Goal: Task Accomplishment & Management: Manage account settings

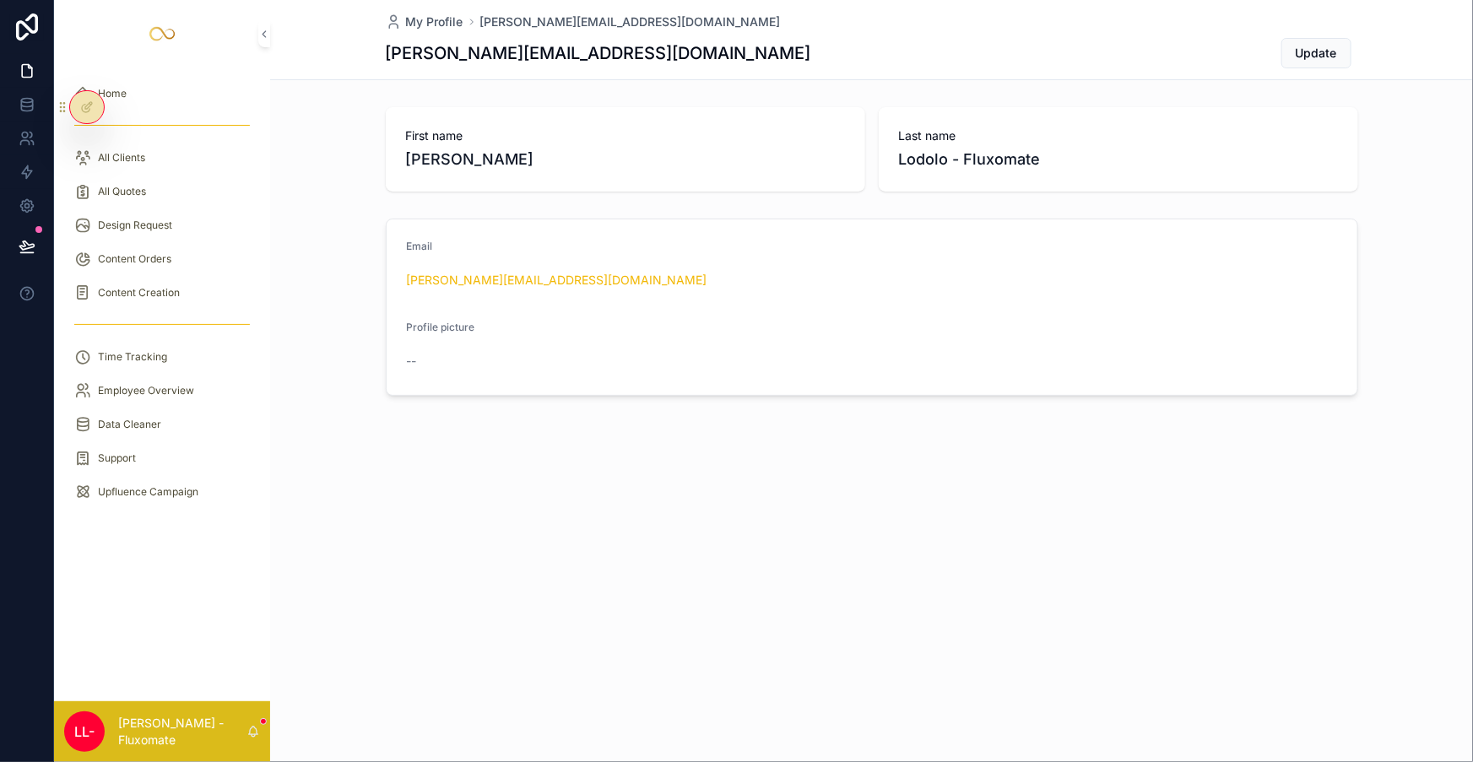
click at [200, 144] on div "All Clients" at bounding box center [162, 157] width 176 height 27
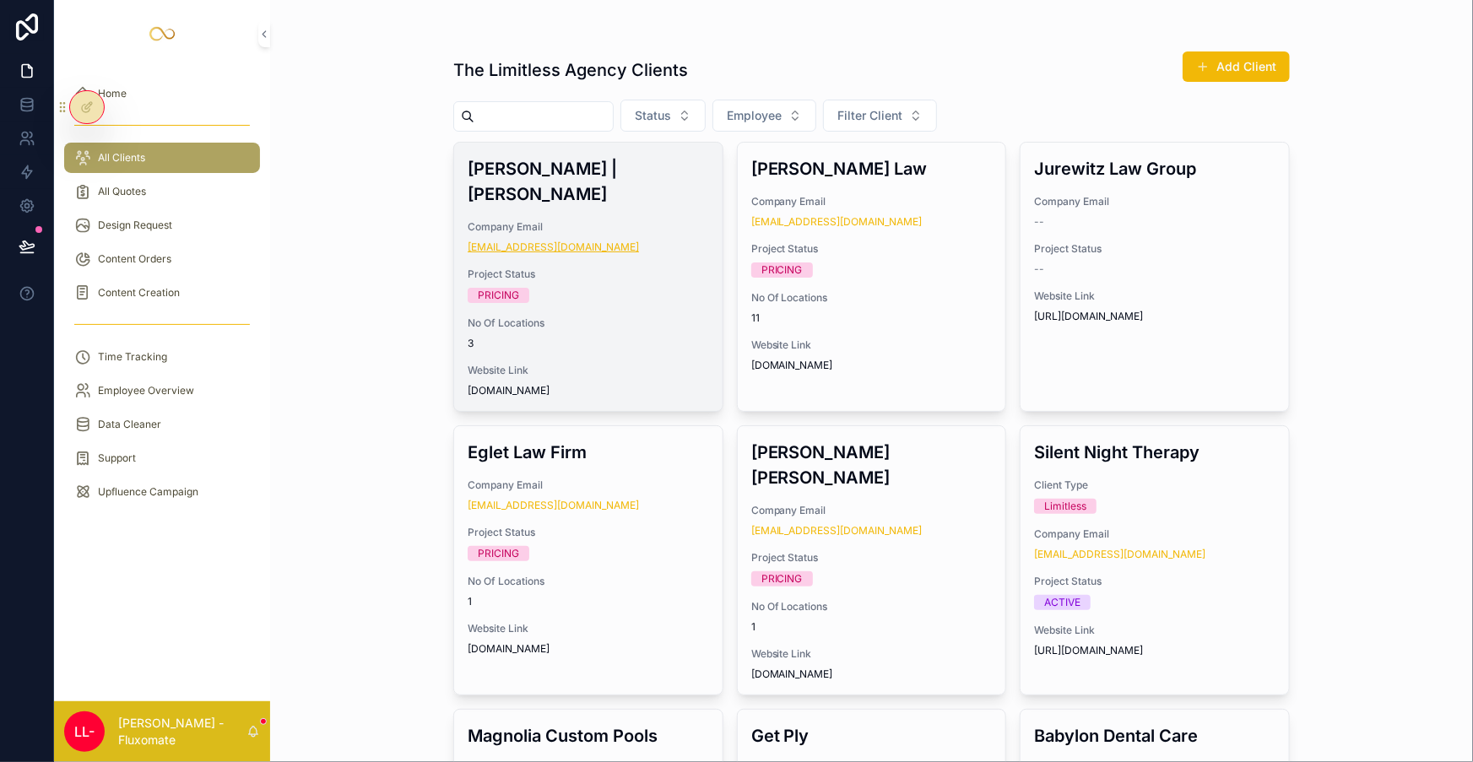
click at [527, 241] on link "[EMAIL_ADDRESS][DOMAIN_NAME]" at bounding box center [553, 248] width 171 height 14
click at [613, 163] on div "[PERSON_NAME] | [PERSON_NAME] Company Email [EMAIL_ADDRESS][DOMAIN_NAME] Projec…" at bounding box center [588, 277] width 268 height 268
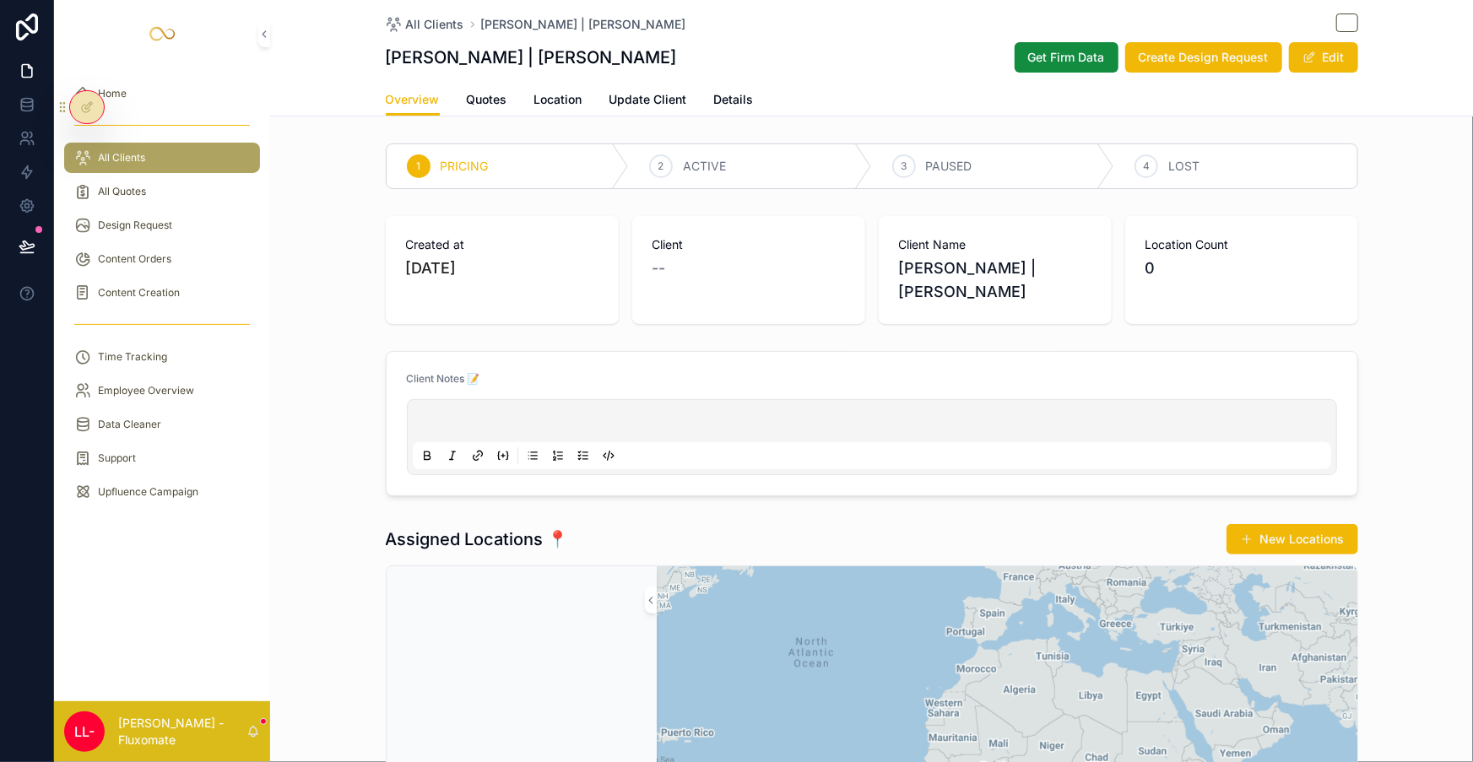
click at [501, 92] on span "Quotes" at bounding box center [487, 99] width 41 height 17
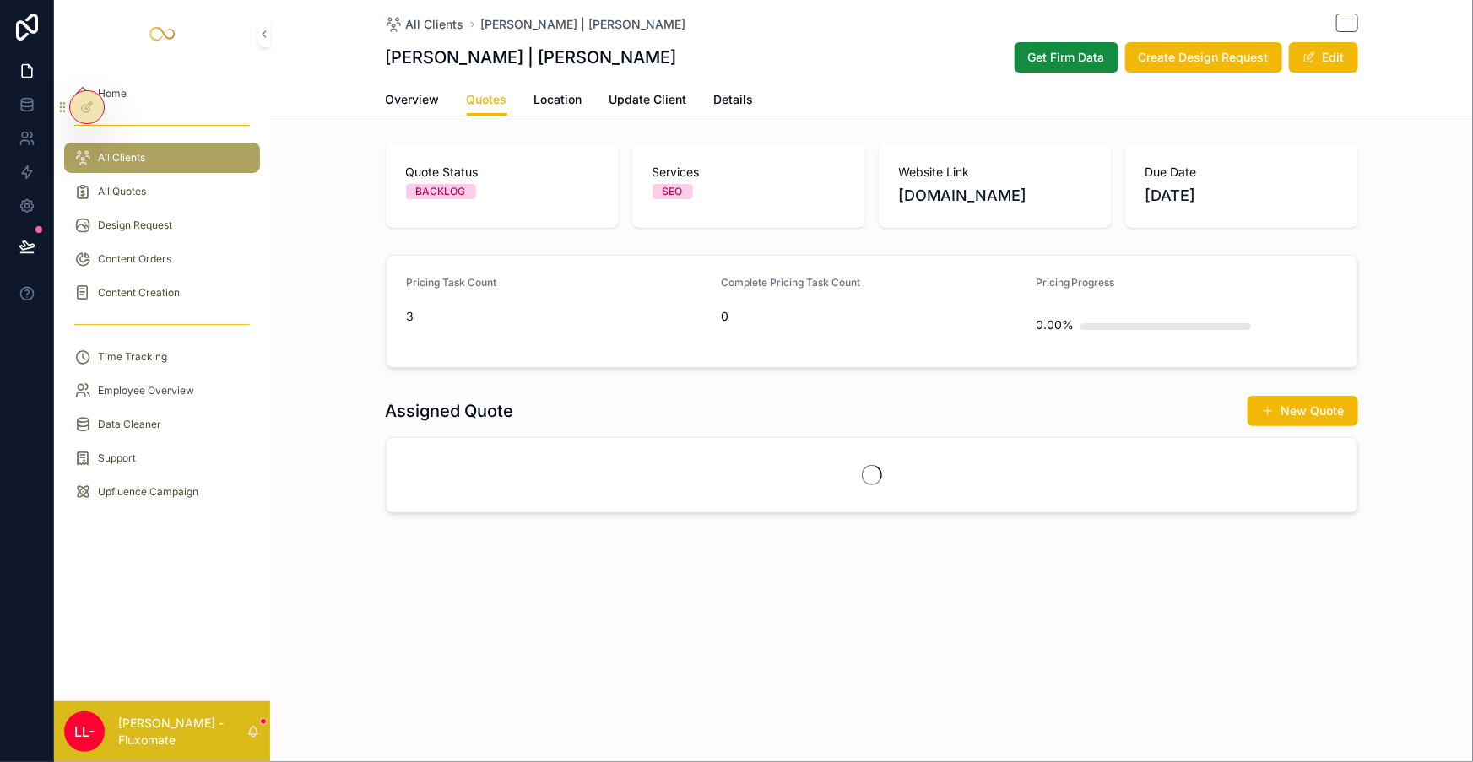
click at [564, 94] on span "Location" at bounding box center [558, 99] width 48 height 17
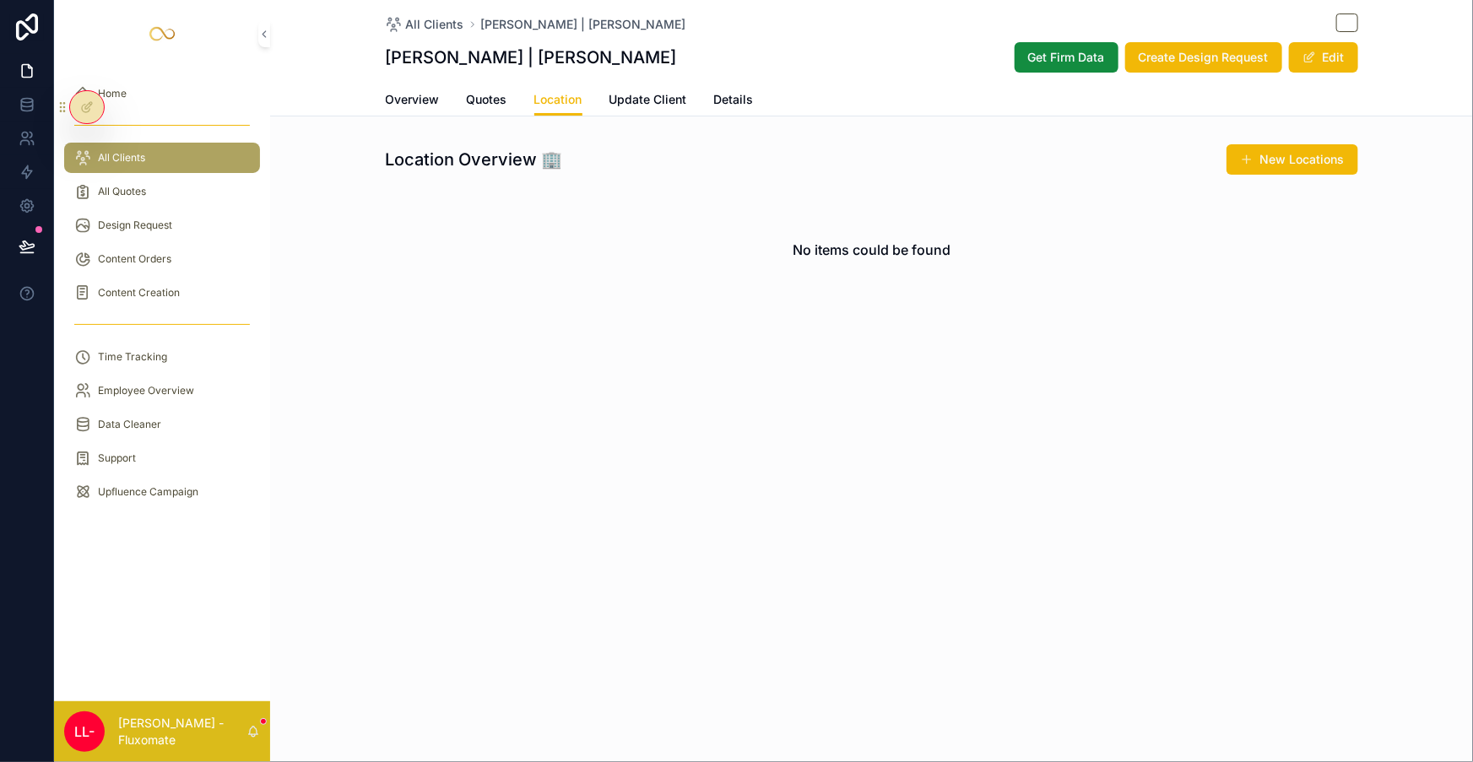
click at [661, 93] on span "Update Client" at bounding box center [648, 99] width 78 height 17
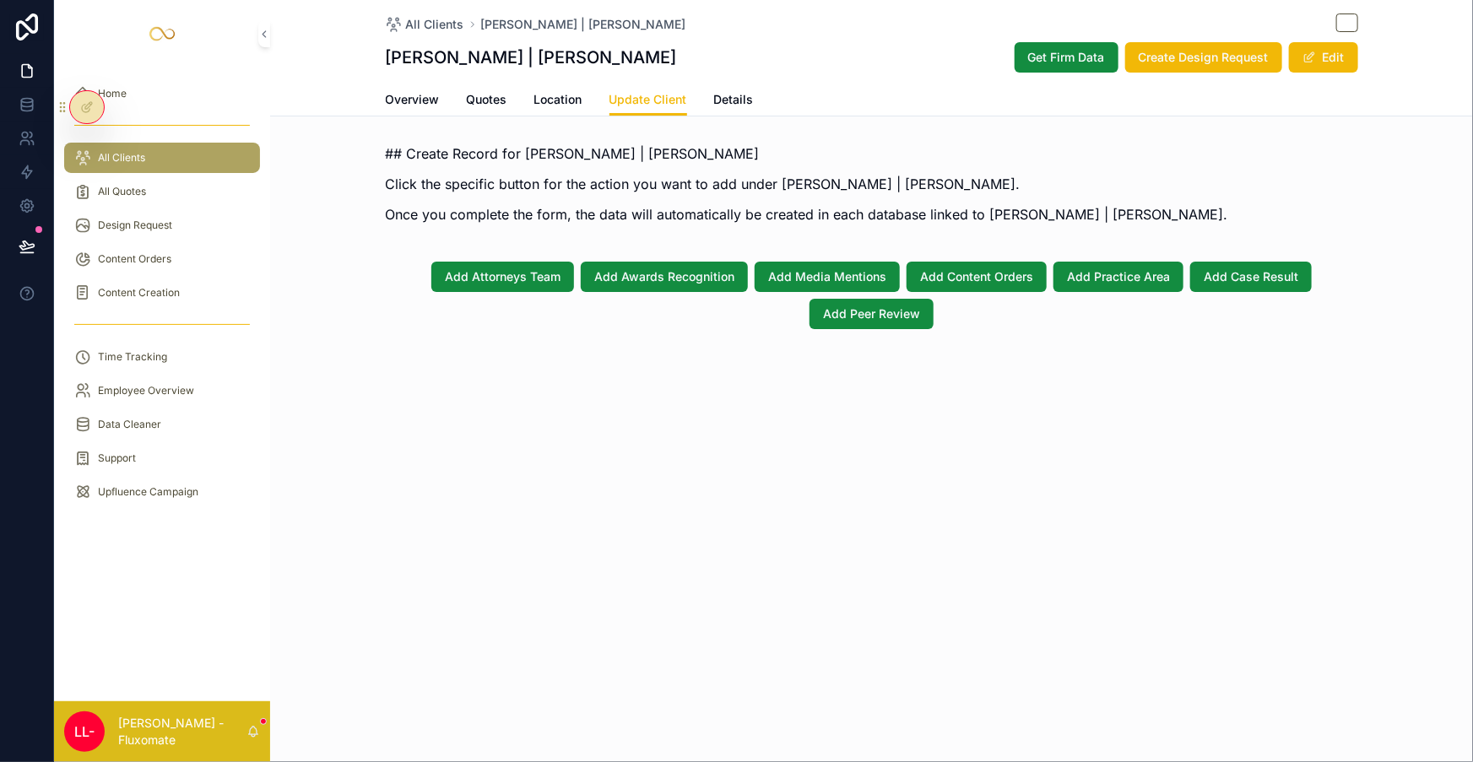
click at [559, 91] on span "Location" at bounding box center [558, 99] width 48 height 17
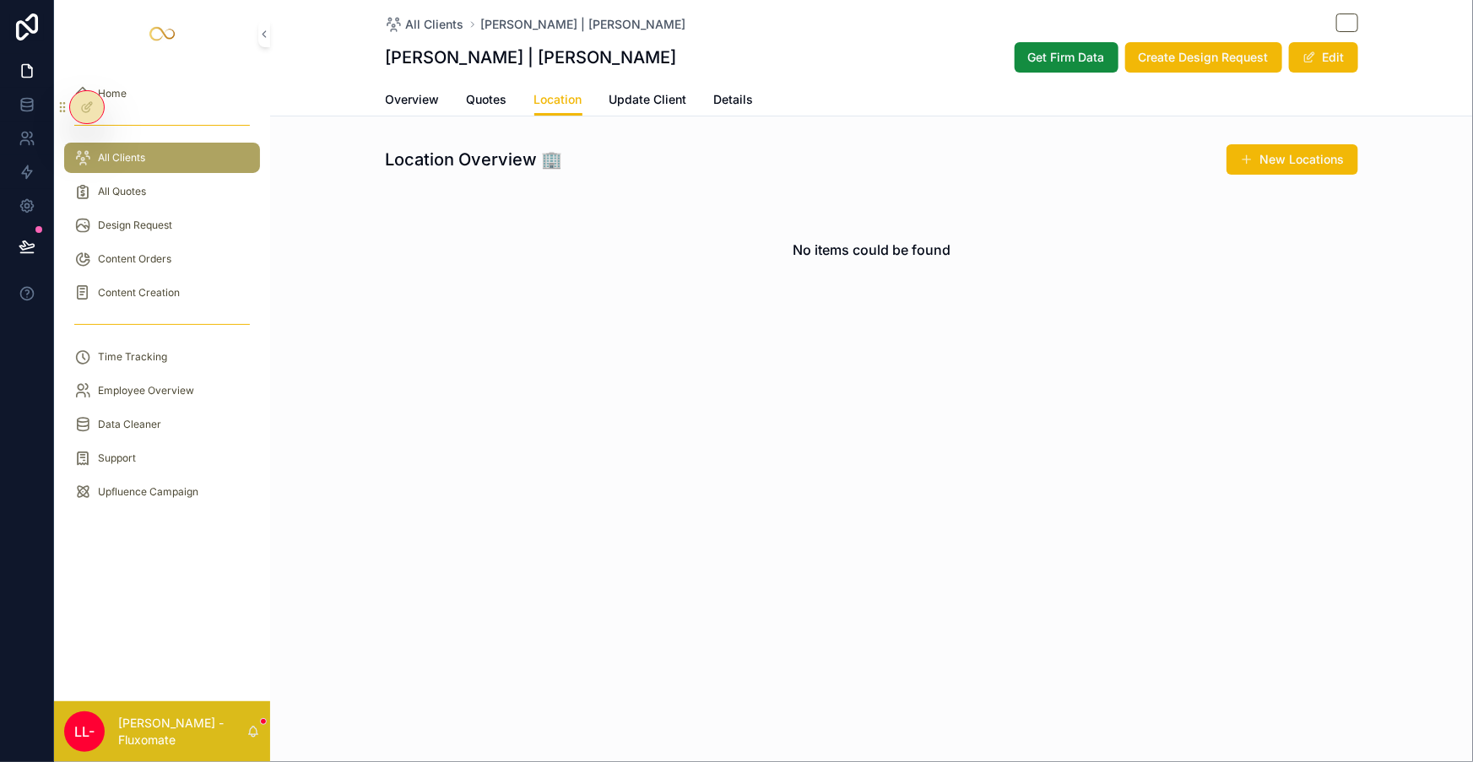
click at [440, 91] on span "Overview" at bounding box center [413, 99] width 54 height 17
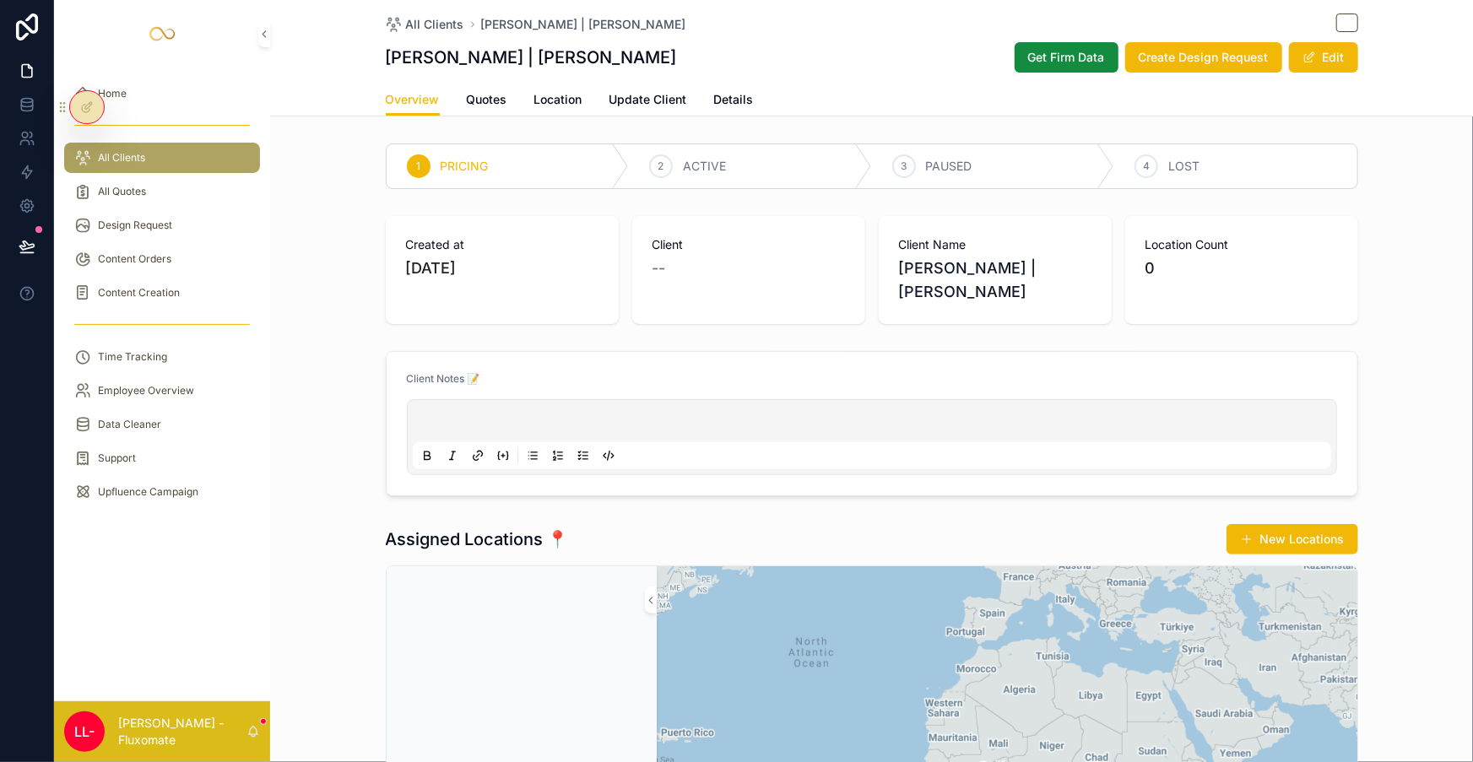
click at [507, 91] on span "Quotes" at bounding box center [487, 99] width 41 height 17
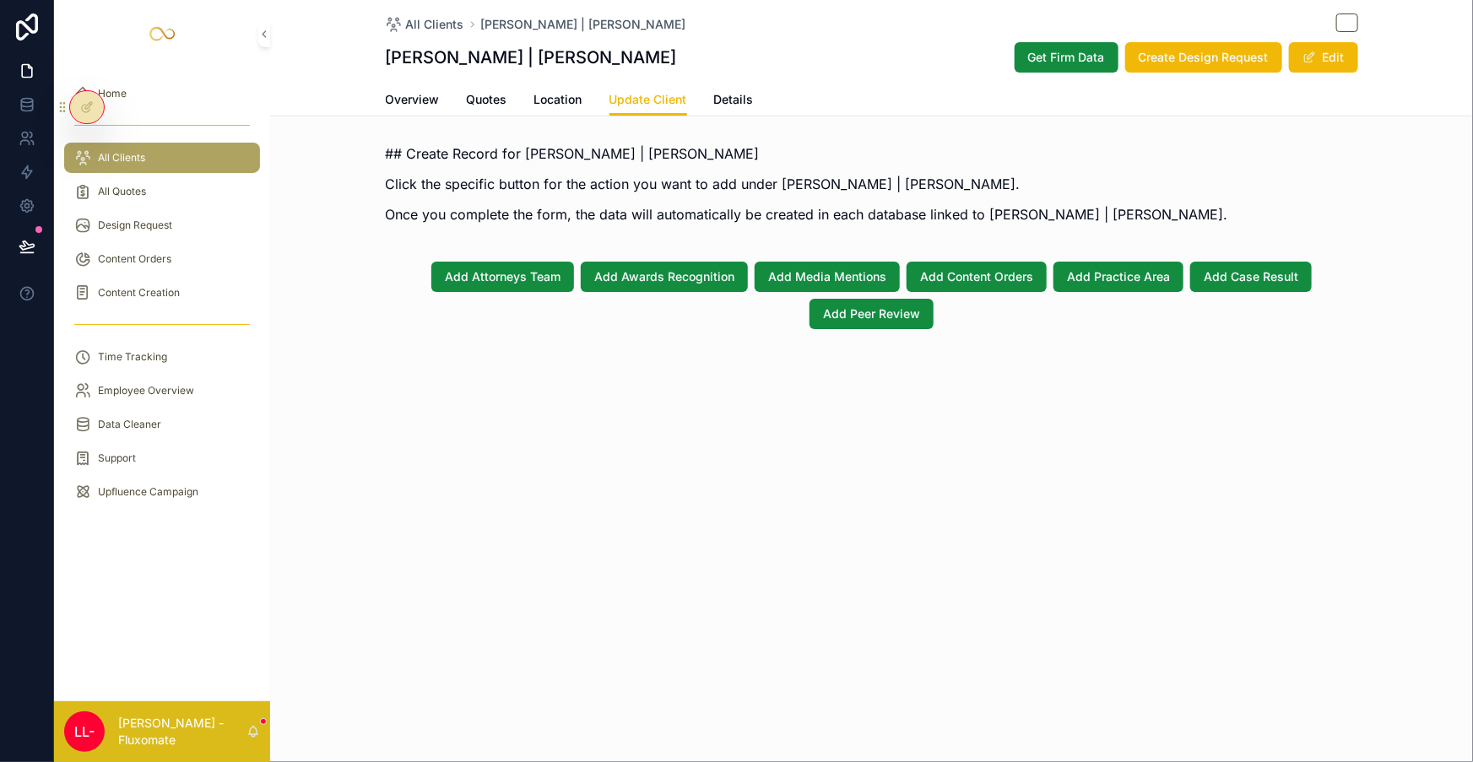
click at [206, 147] on div "All Clients" at bounding box center [162, 157] width 176 height 27
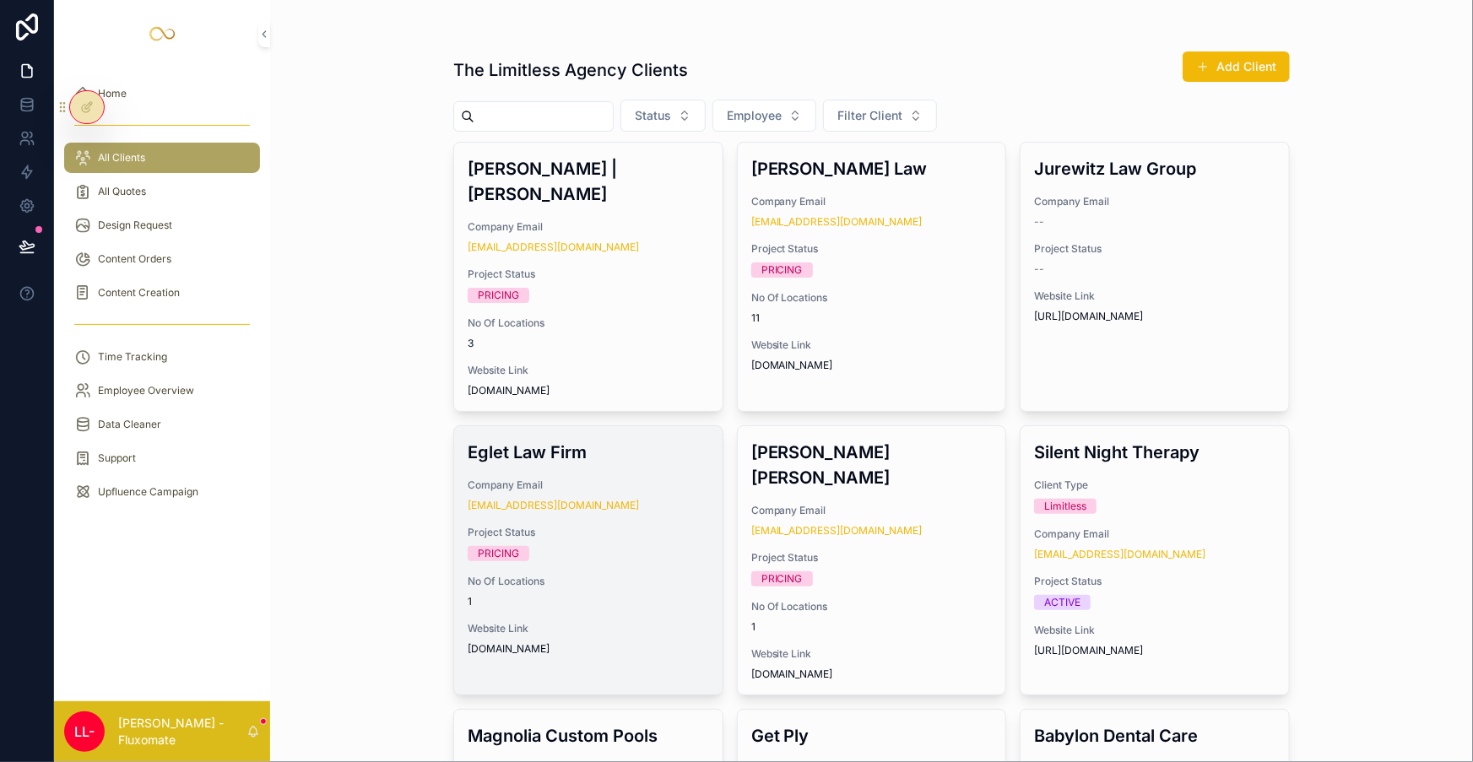
click at [666, 526] on span "Project Status" at bounding box center [588, 533] width 241 height 14
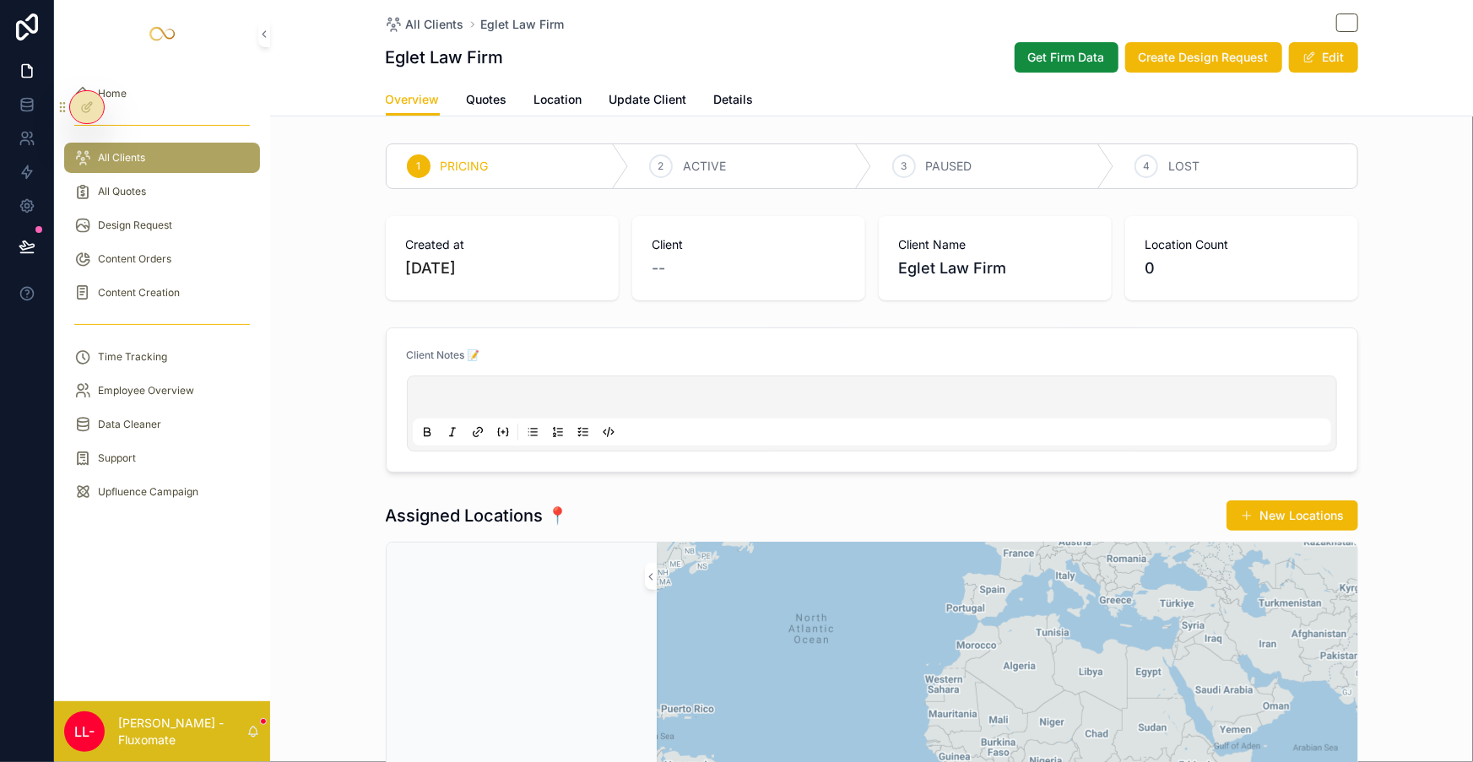
drag, startPoint x: 767, startPoint y: 338, endPoint x: 780, endPoint y: 335, distance: 12.9
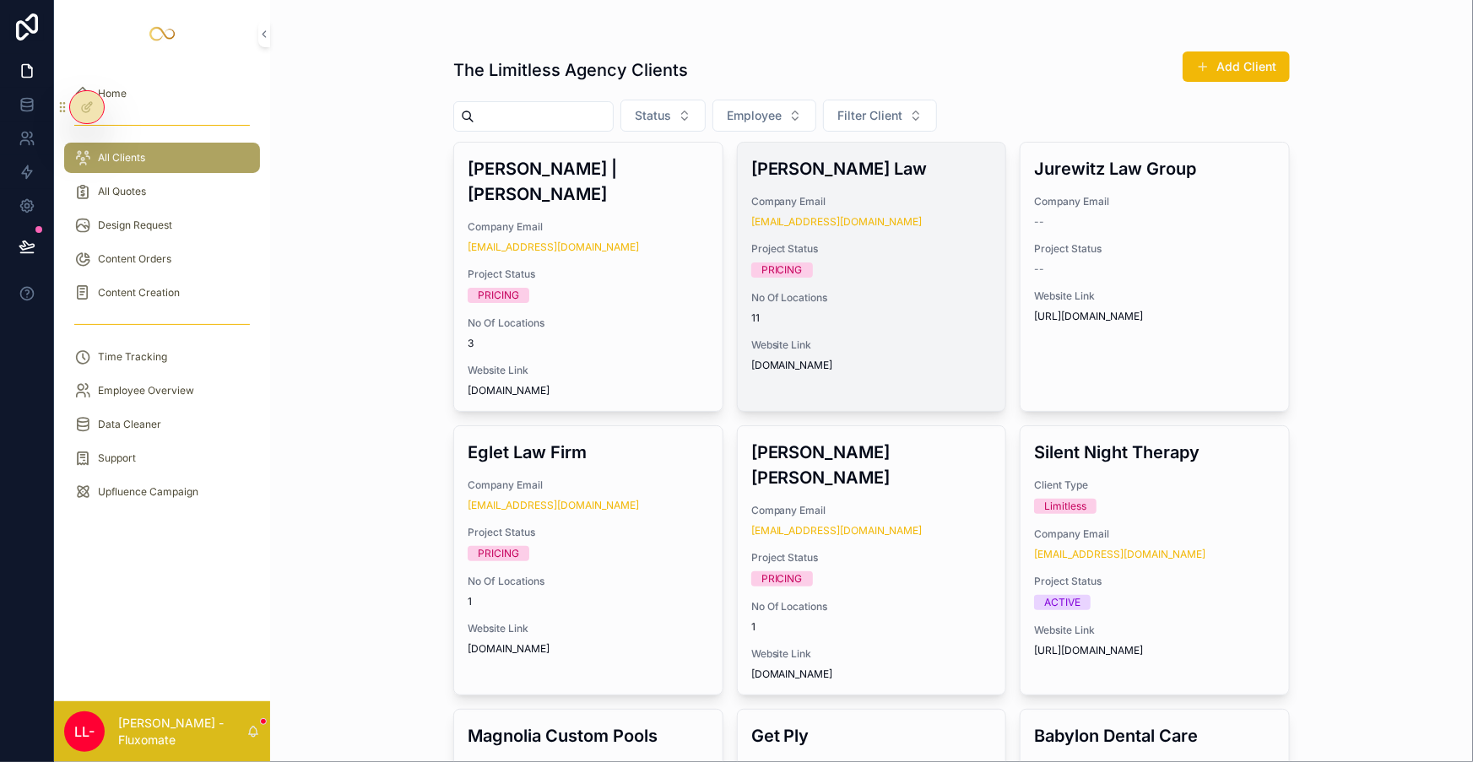
click at [860, 253] on div "[PERSON_NAME] Law Company Email [EMAIL_ADDRESS][DOMAIN_NAME] Project Status PRI…" at bounding box center [872, 264] width 268 height 243
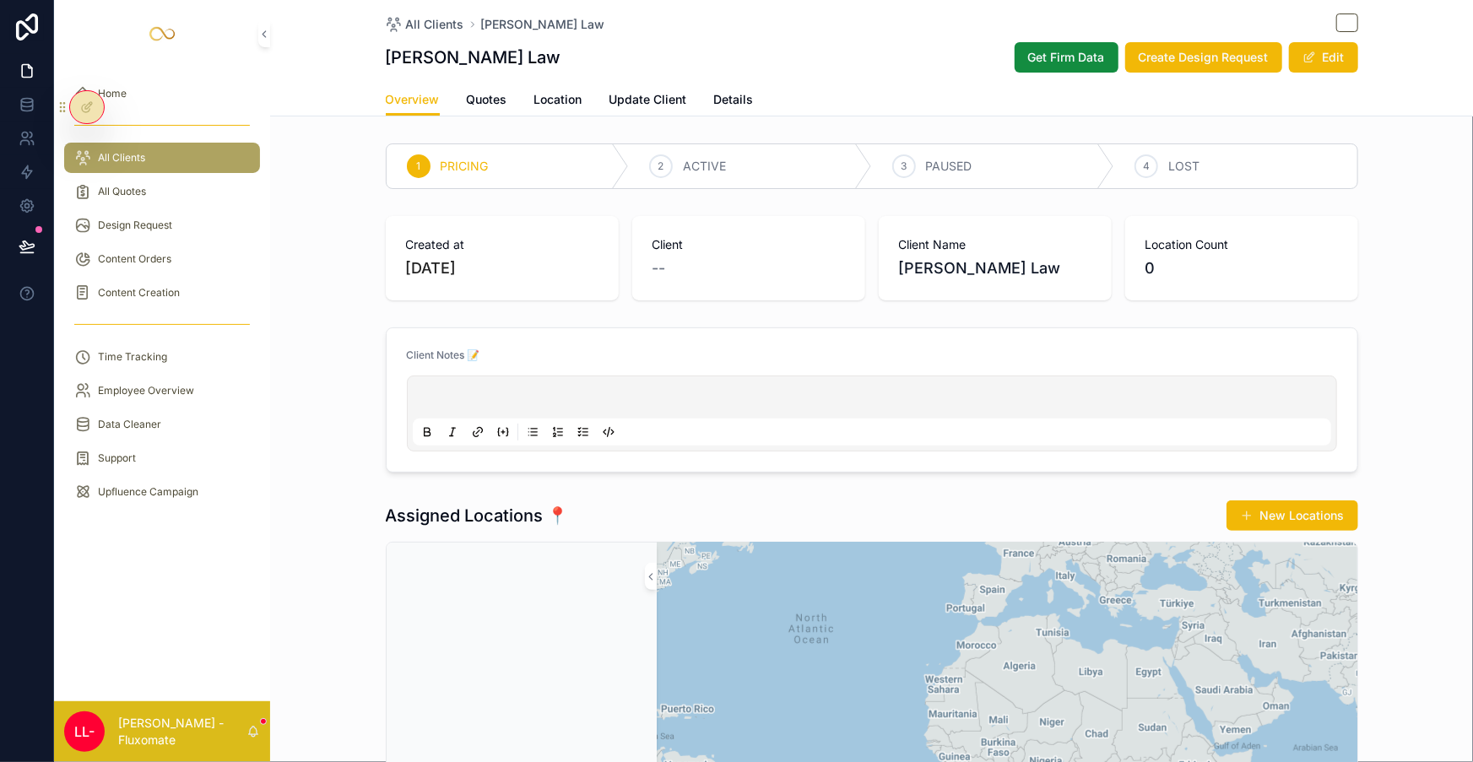
drag, startPoint x: 1052, startPoint y: 138, endPoint x: 1131, endPoint y: 139, distance: 78.5
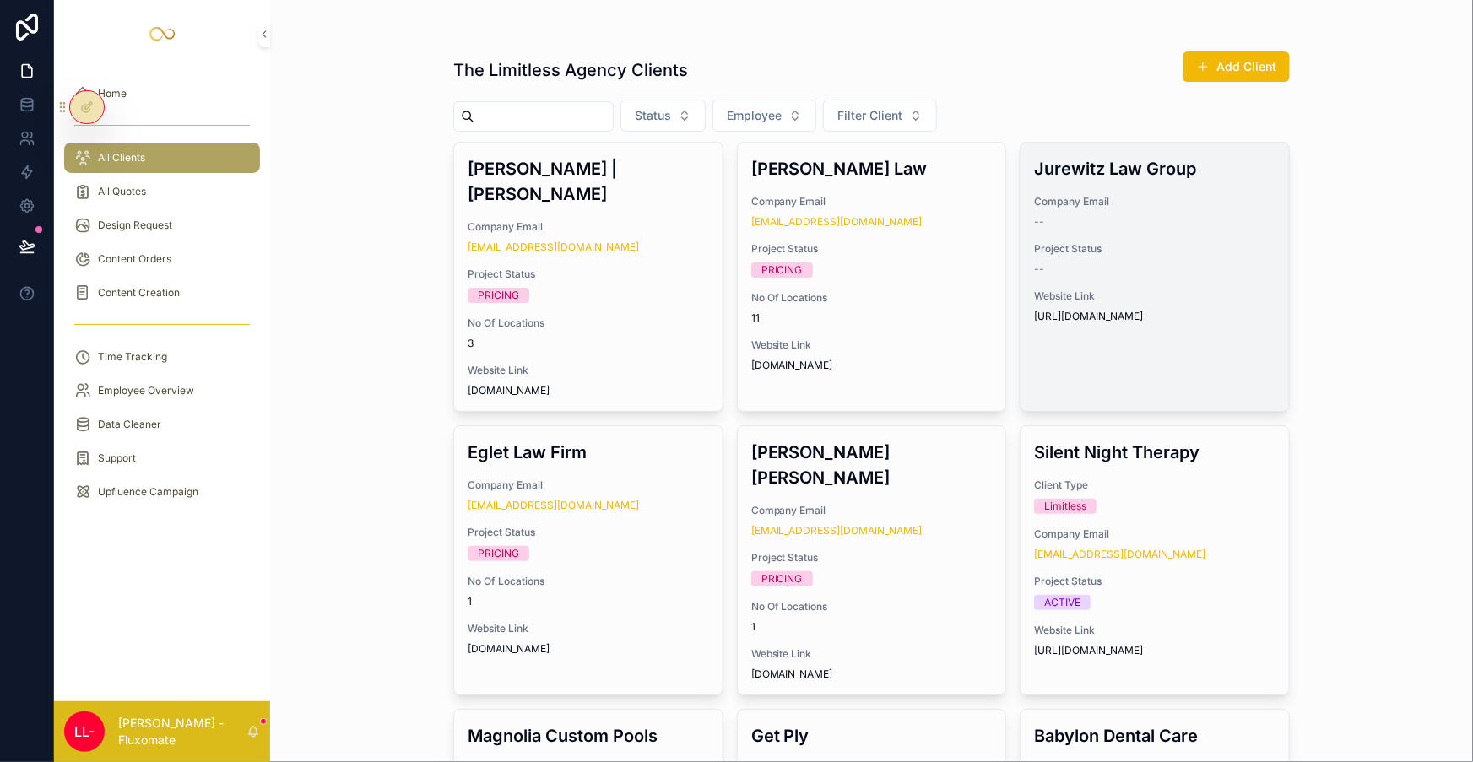
click at [1207, 215] on div "--" at bounding box center [1154, 222] width 241 height 14
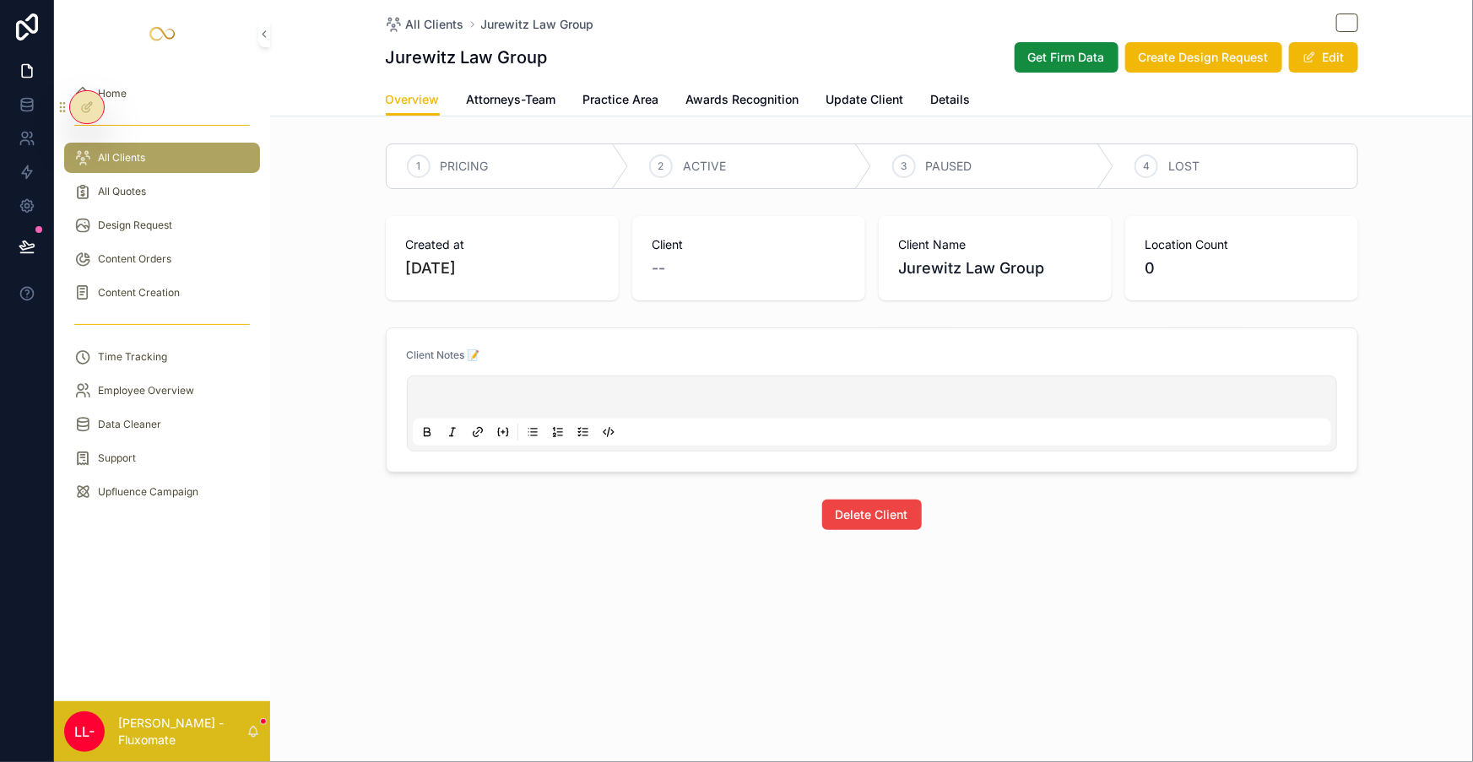
click at [554, 84] on link "Attorneys-Team" at bounding box center [511, 101] width 89 height 34
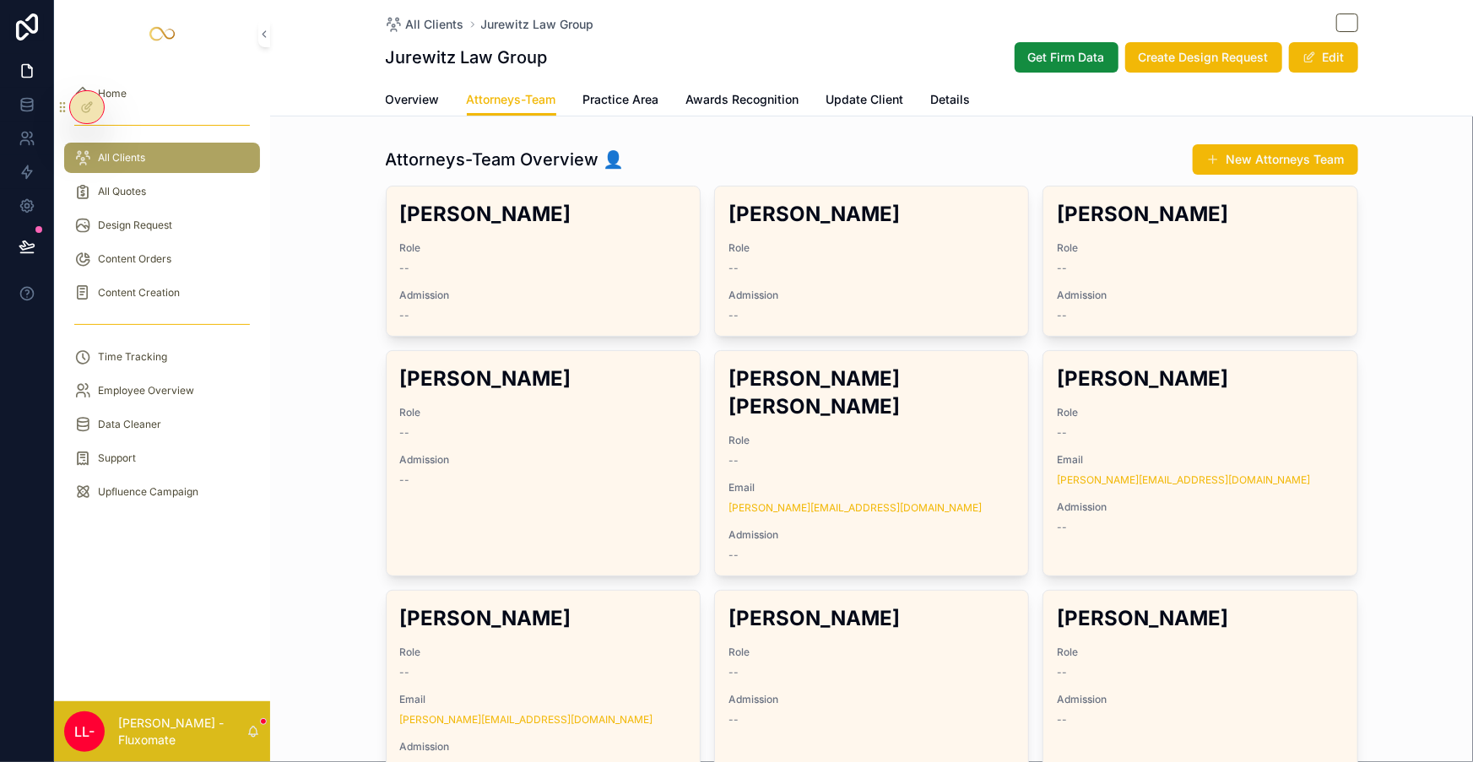
click at [876, 262] on div "--" at bounding box center [871, 269] width 286 height 14
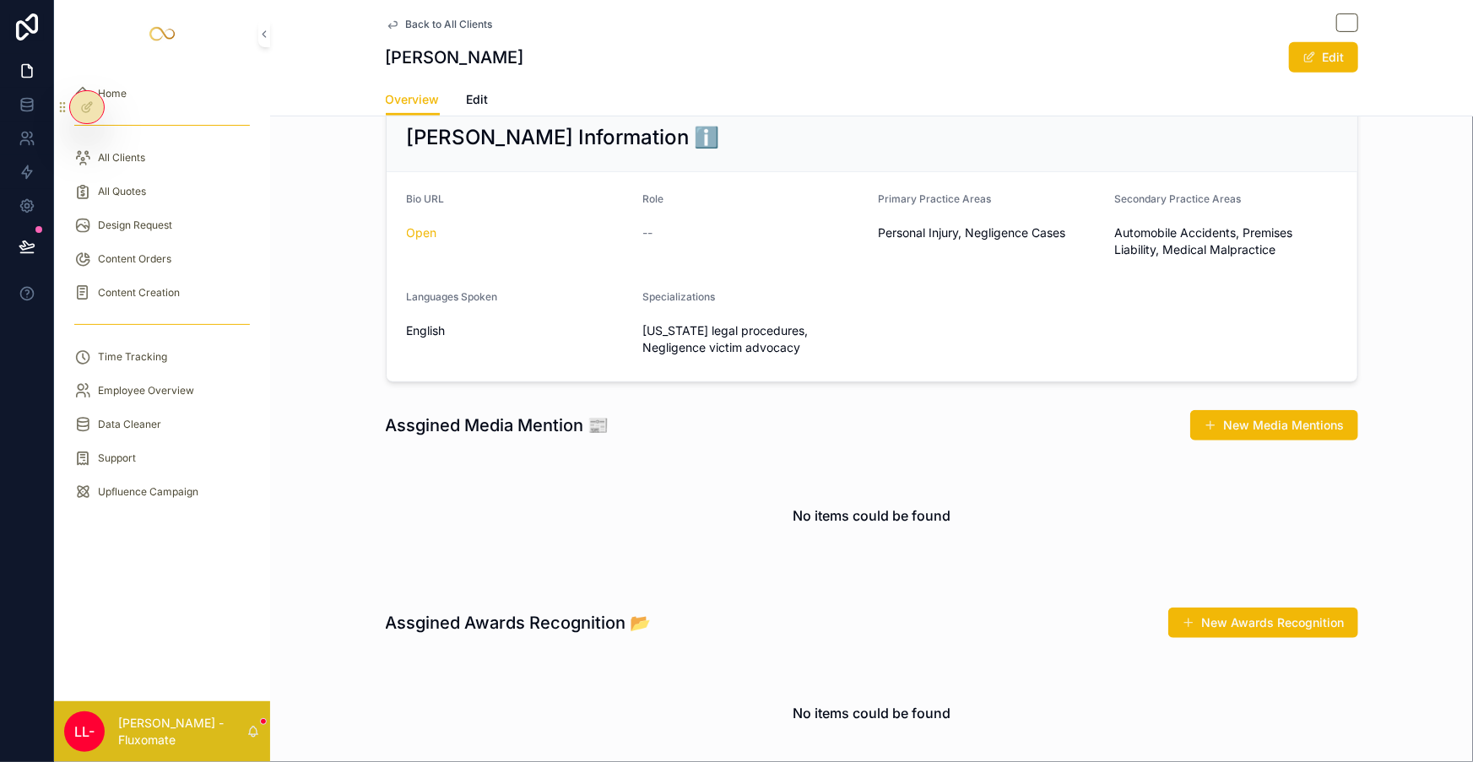
scroll to position [537, 0]
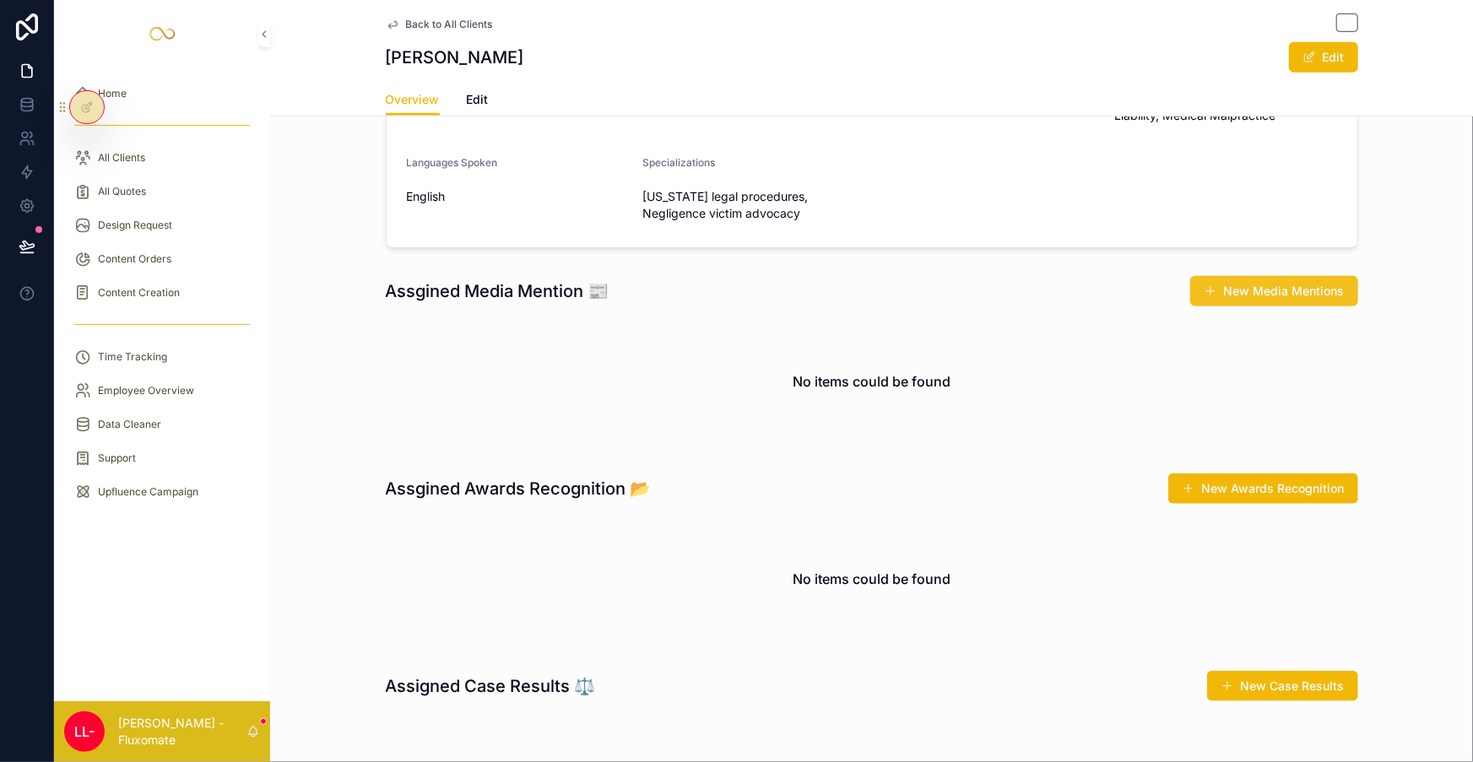
click at [1190, 276] on button "New Media Mentions" at bounding box center [1274, 291] width 168 height 30
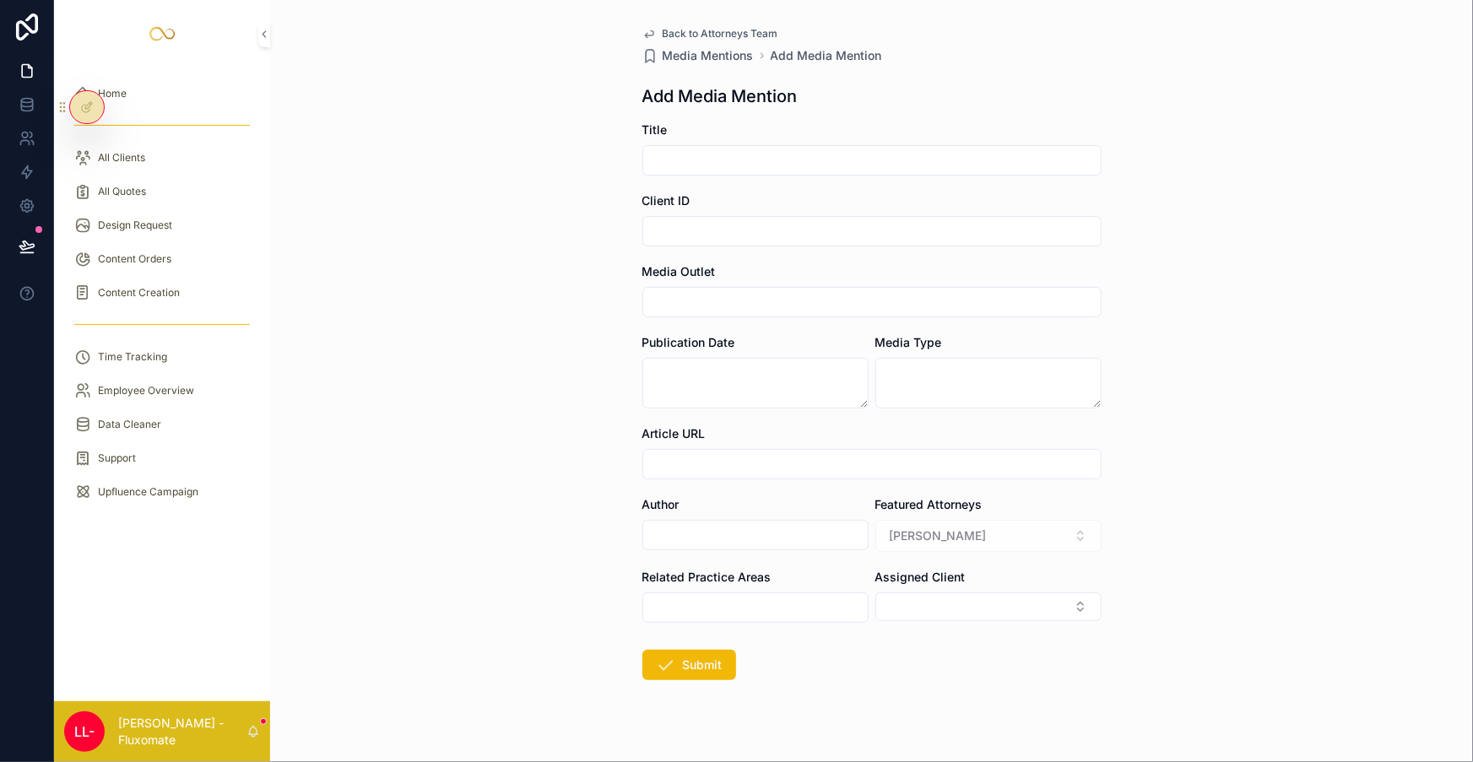
drag, startPoint x: 1155, startPoint y: 168, endPoint x: 1165, endPoint y: 174, distance: 11.7
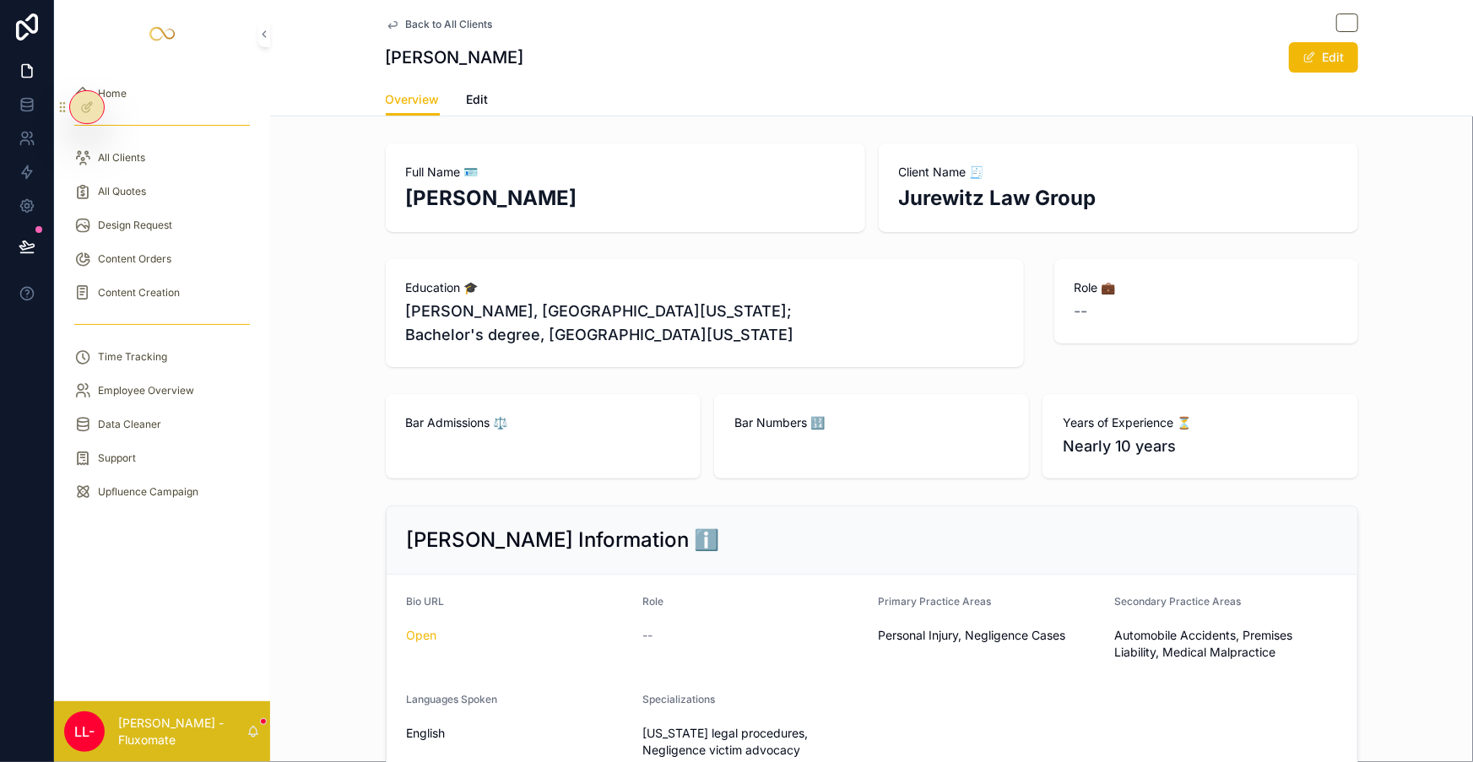
scroll to position [575, 0]
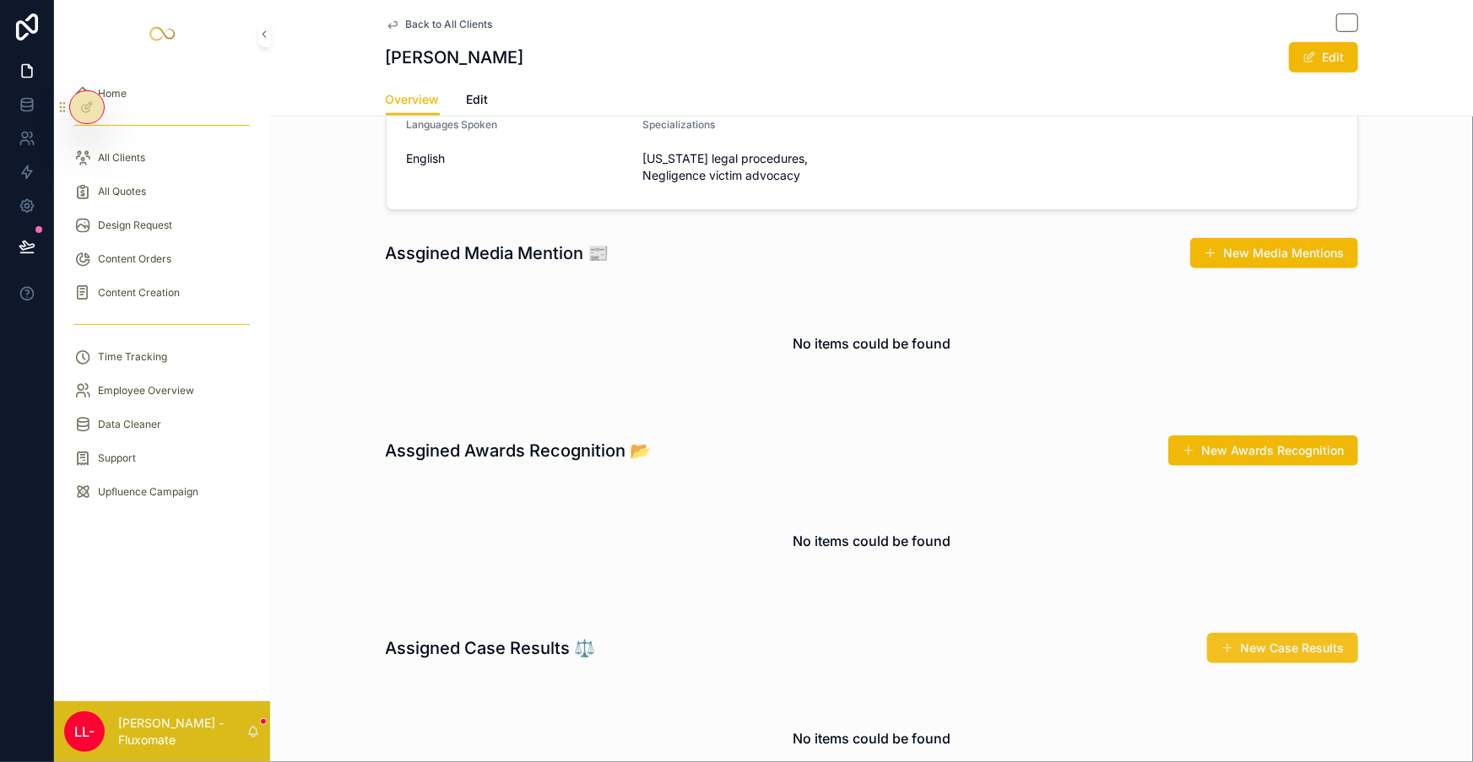
click at [1207, 633] on button "New Case Results" at bounding box center [1282, 648] width 151 height 30
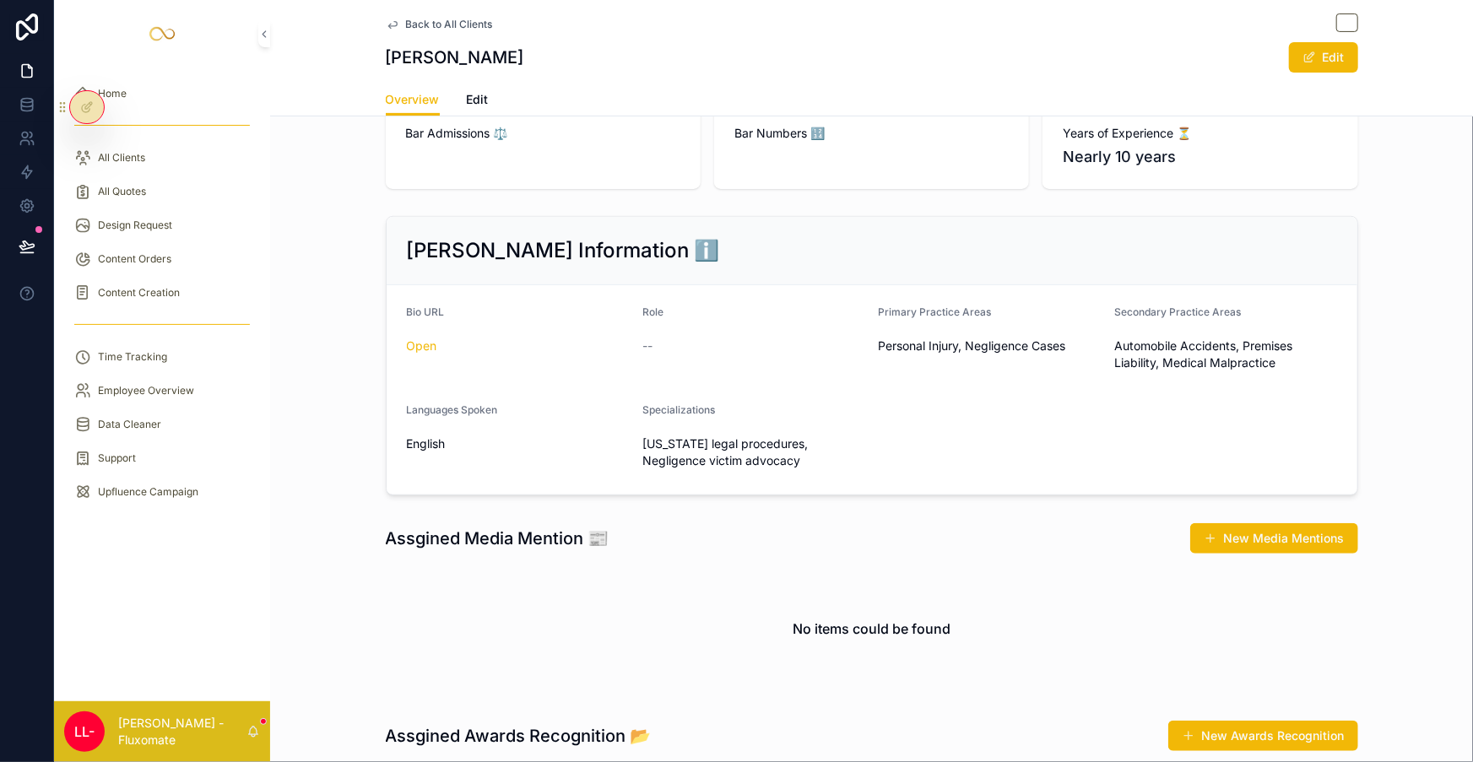
scroll to position [537, 0]
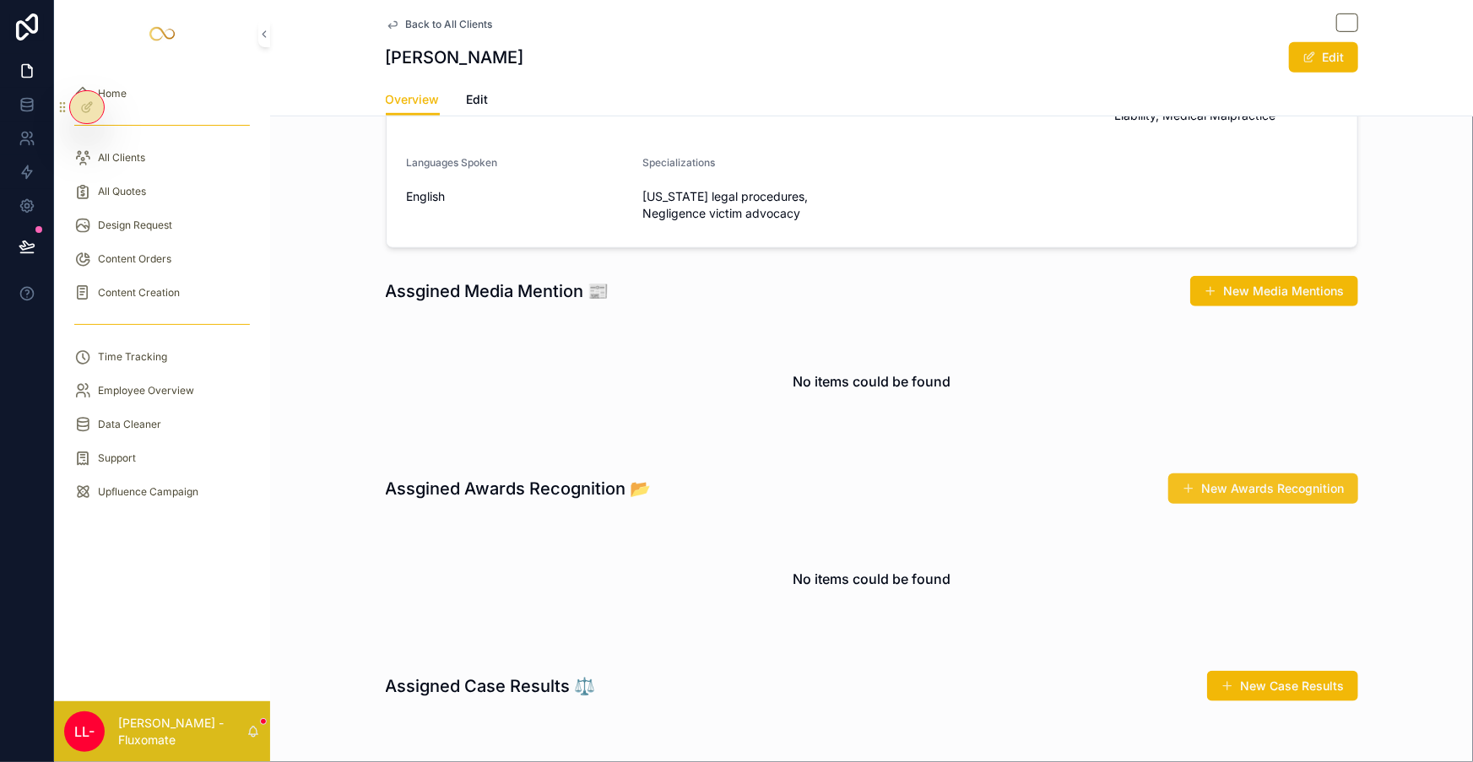
click at [1225, 473] on button "New Awards Recognition" at bounding box center [1263, 488] width 190 height 30
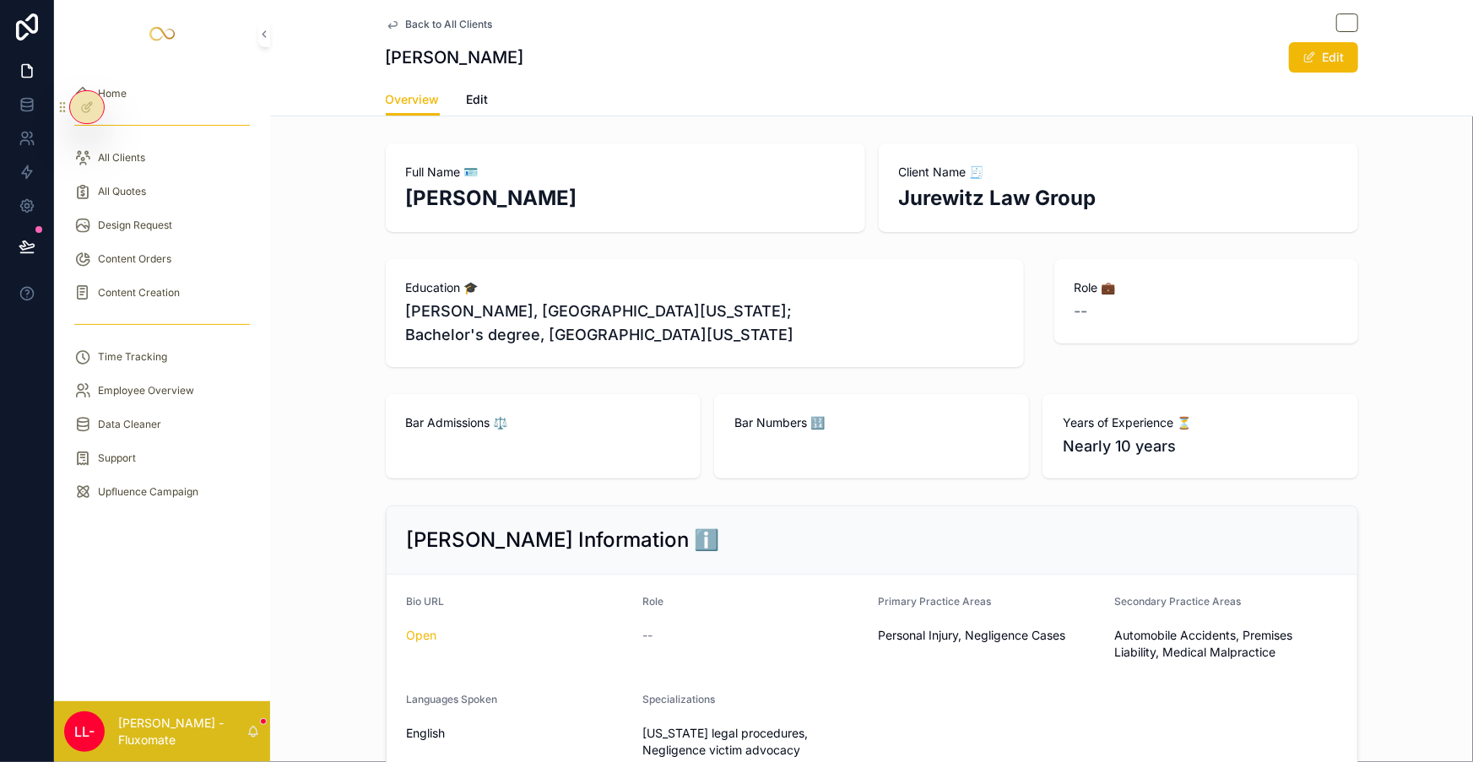
click at [489, 91] on span "Edit" at bounding box center [478, 99] width 22 height 17
click at [486, 22] on span "Back to All Clients" at bounding box center [449, 25] width 87 height 14
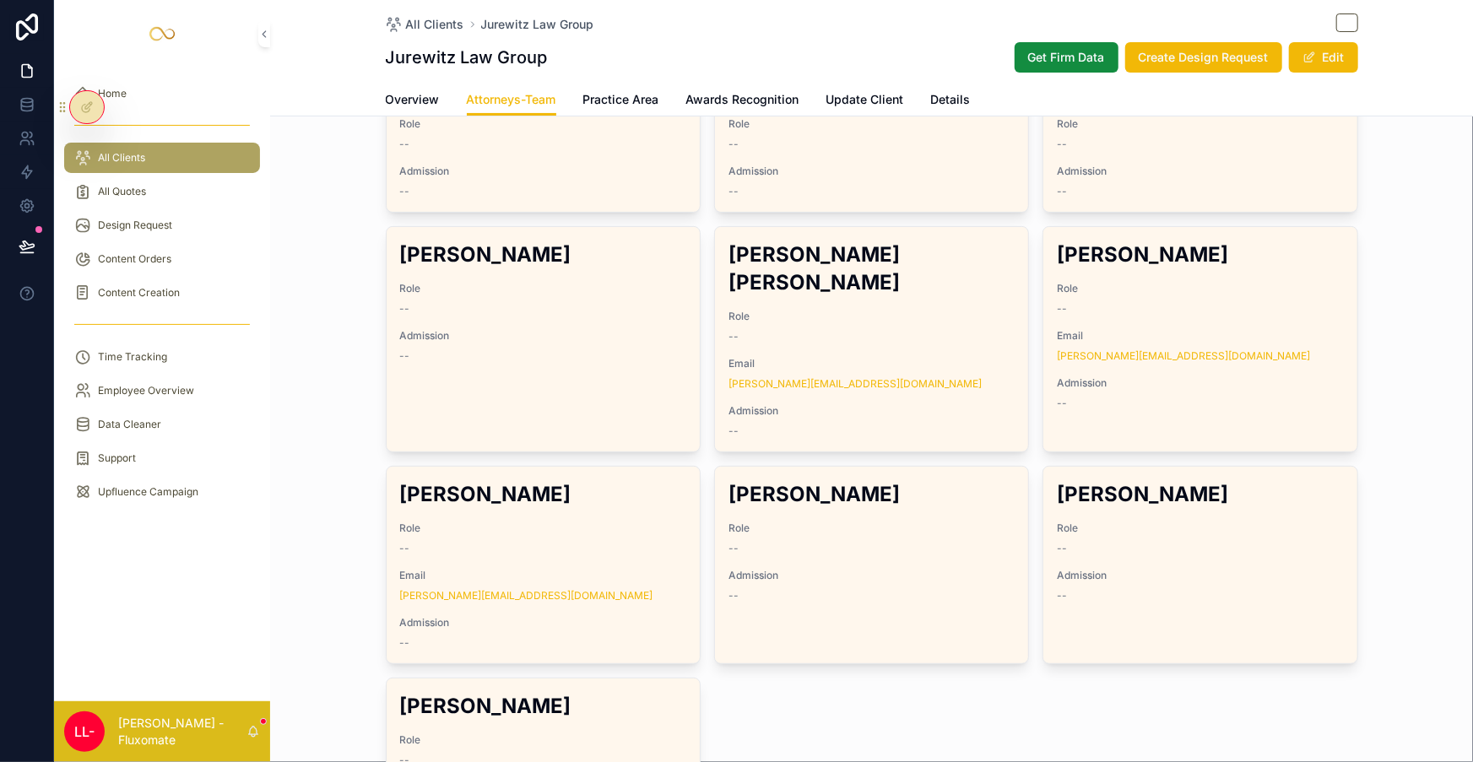
scroll to position [150, 0]
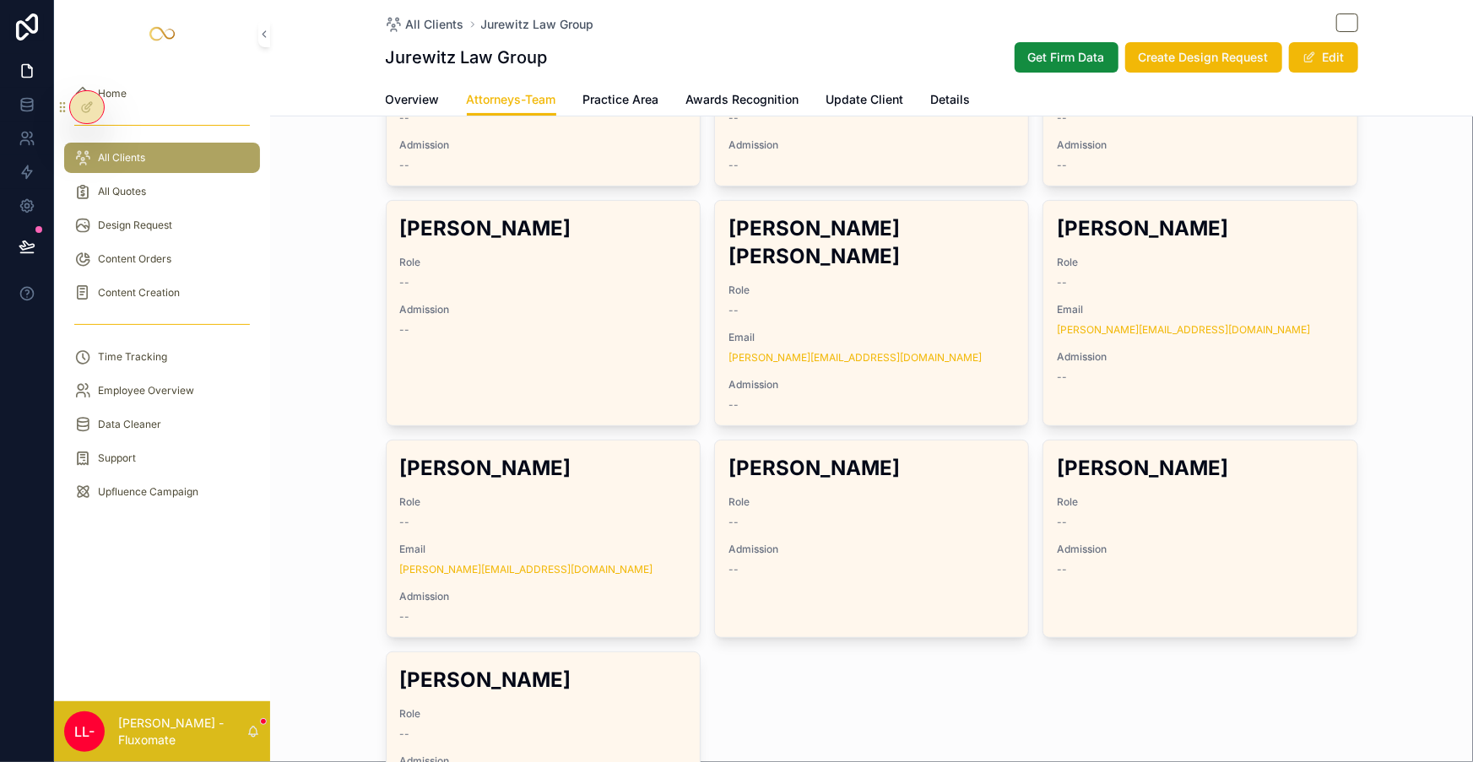
click at [837, 563] on div "--" at bounding box center [871, 570] width 286 height 14
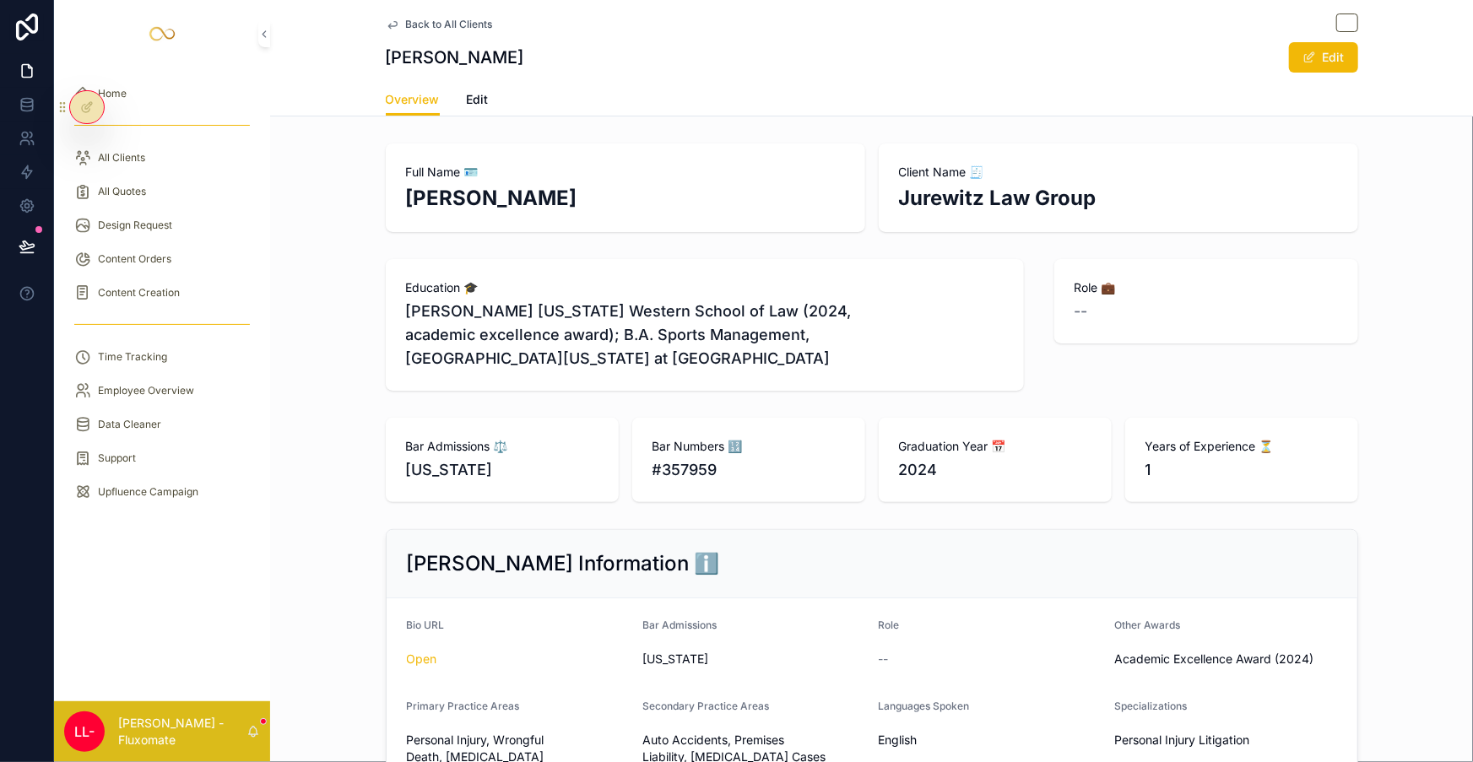
drag, startPoint x: 588, startPoint y: 121, endPoint x: 600, endPoint y: 121, distance: 11.8
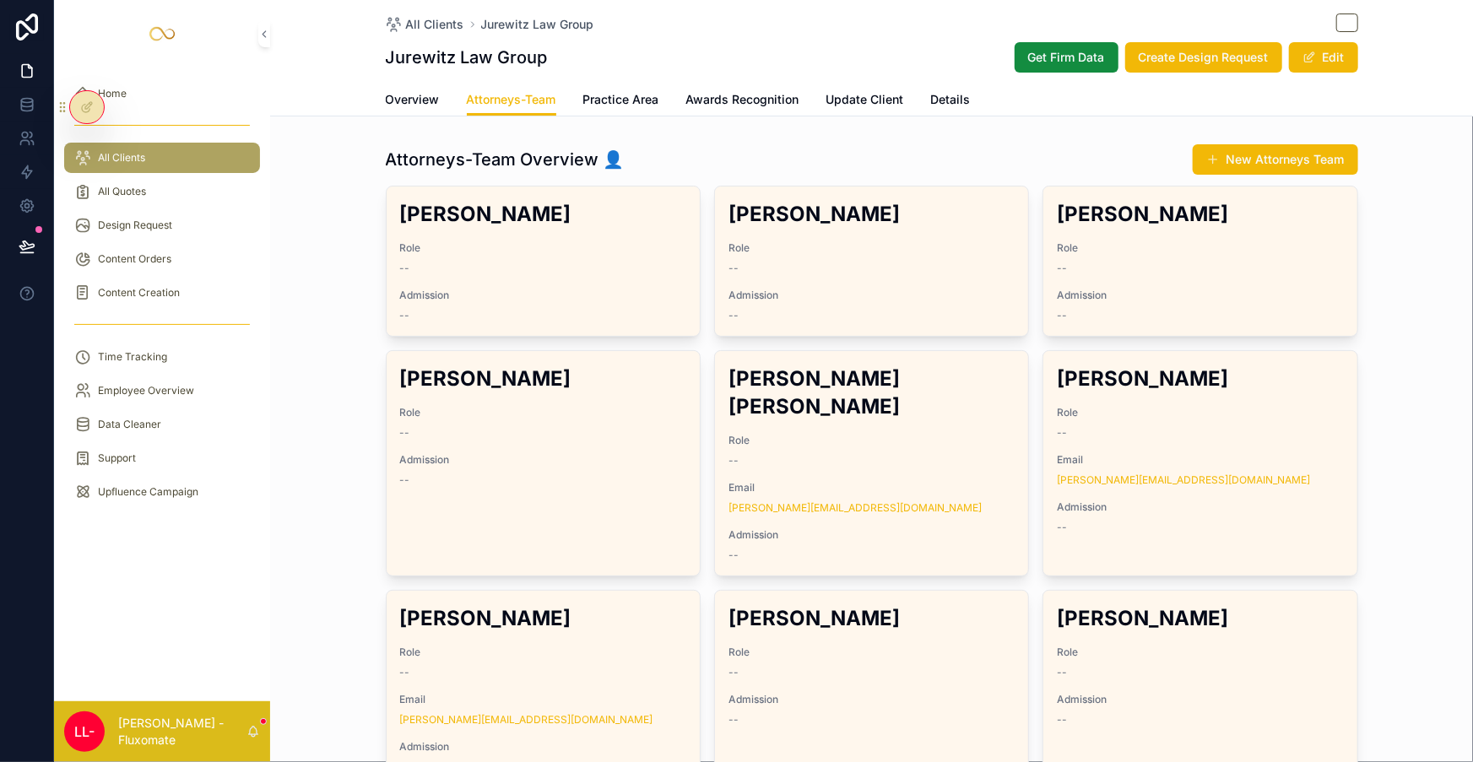
click at [633, 84] on link "Practice Area" at bounding box center [621, 101] width 76 height 34
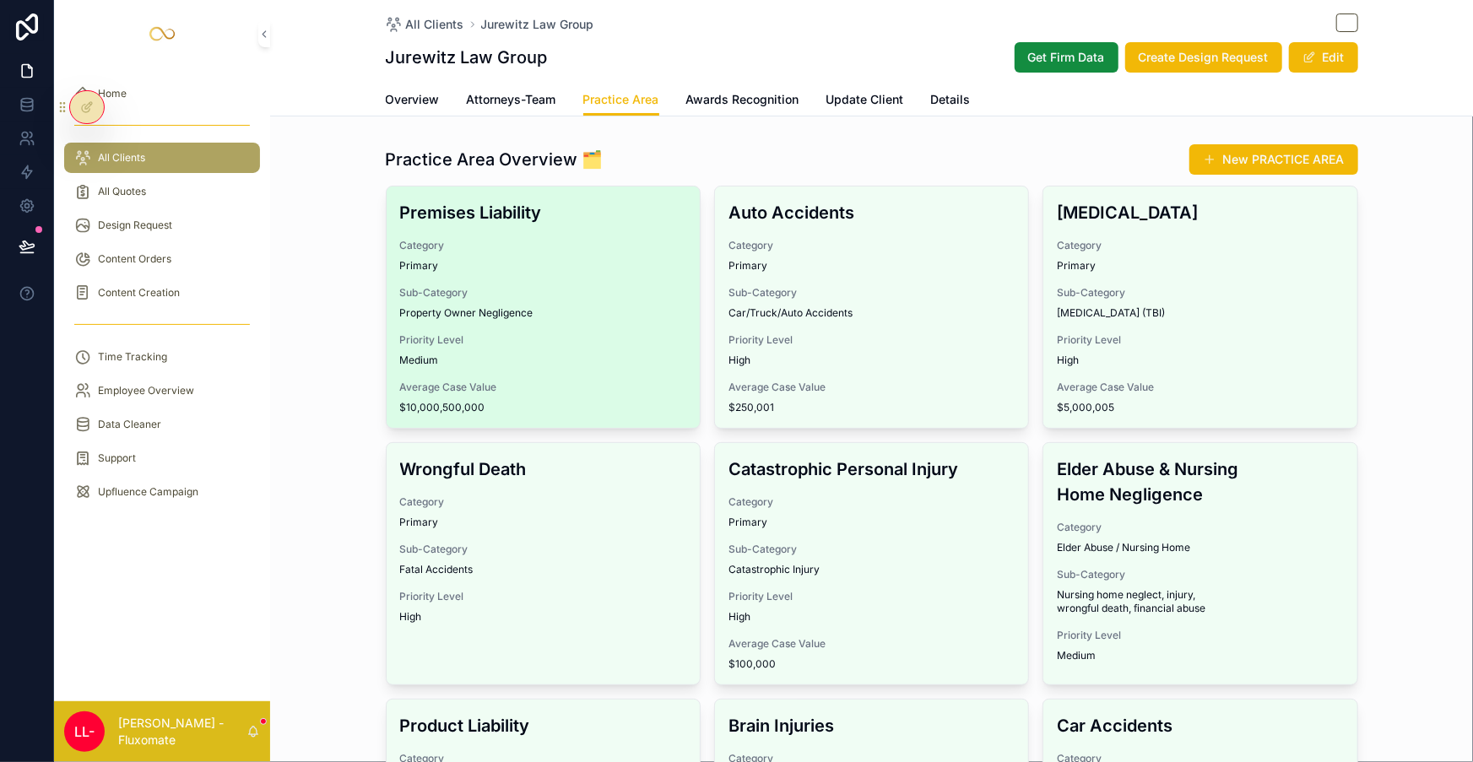
click at [625, 207] on div "Premises Liability Category Primary Sub-Category Property Owner Negligence Prio…" at bounding box center [543, 307] width 313 height 241
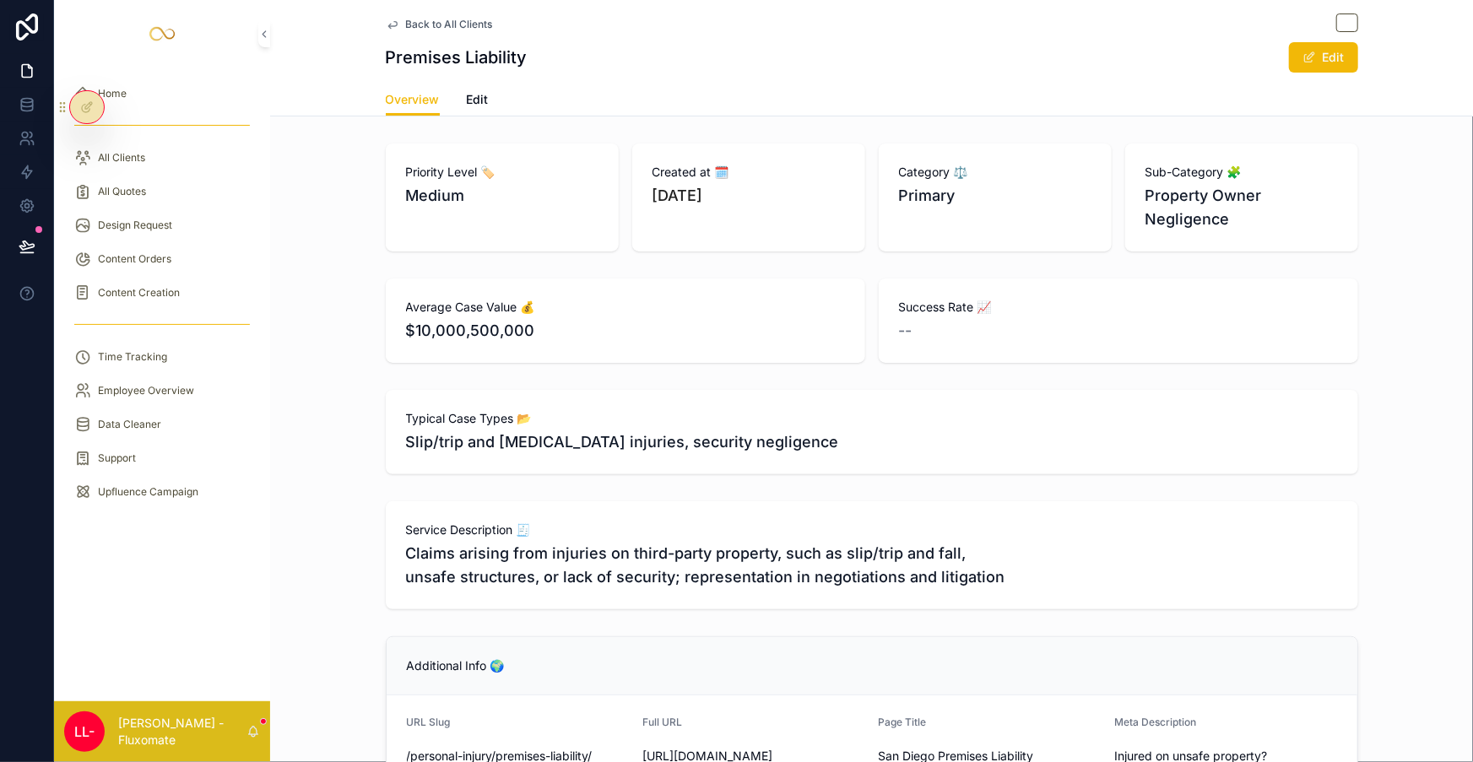
click at [489, 84] on link "Edit" at bounding box center [478, 101] width 22 height 34
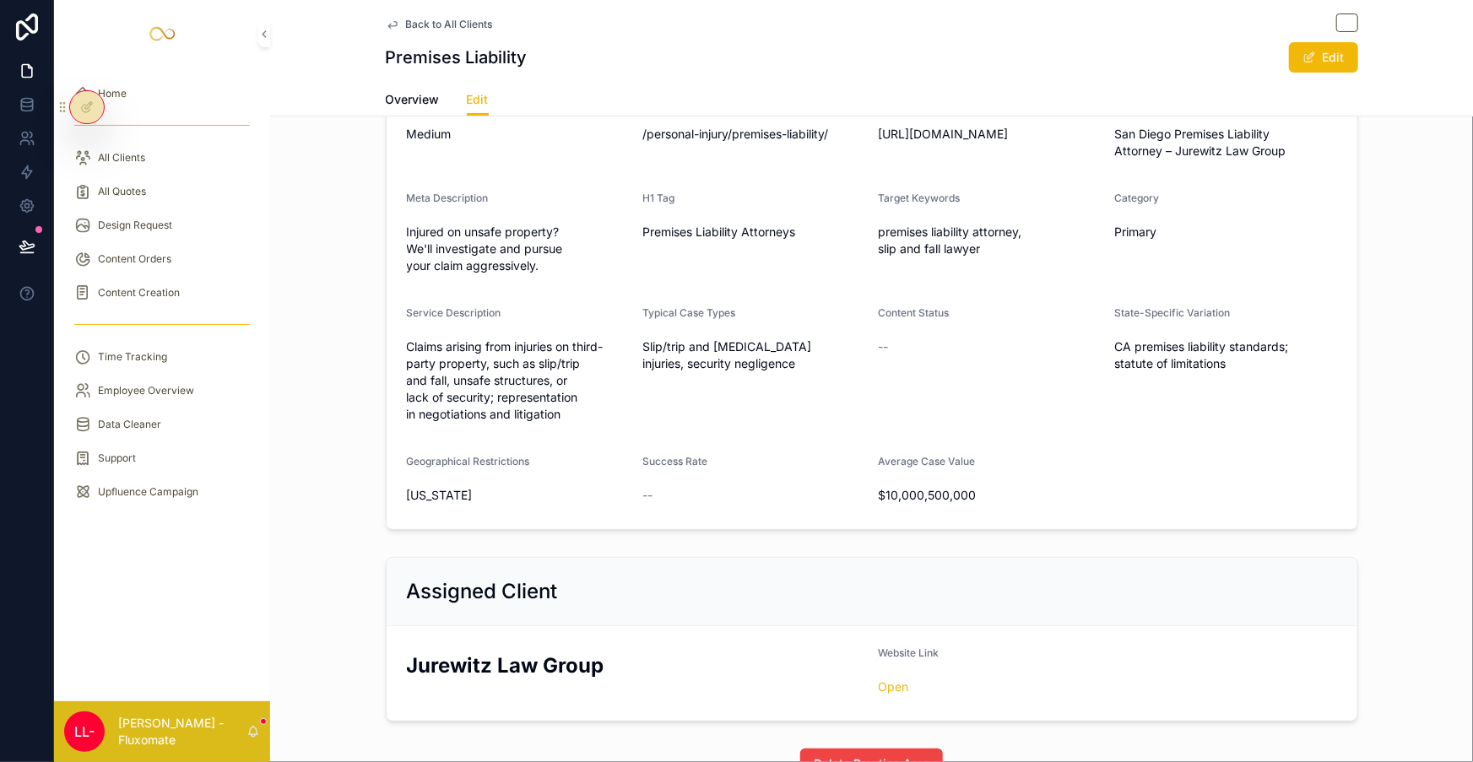
scroll to position [154, 0]
